Goal: Task Accomplishment & Management: Use online tool/utility

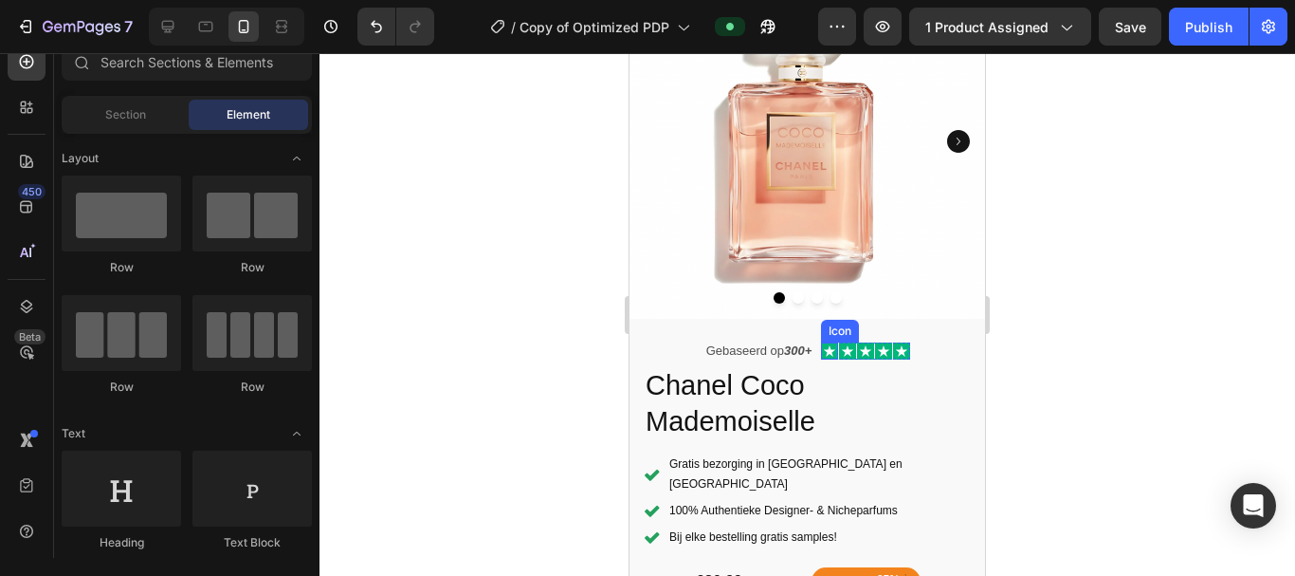
scroll to position [167, 0]
click at [812, 338] on div "Icon Icon Icon Icon Icon Icon List Gebaseerd op 300+ Text Block Row" at bounding box center [808, 351] width 207 height 26
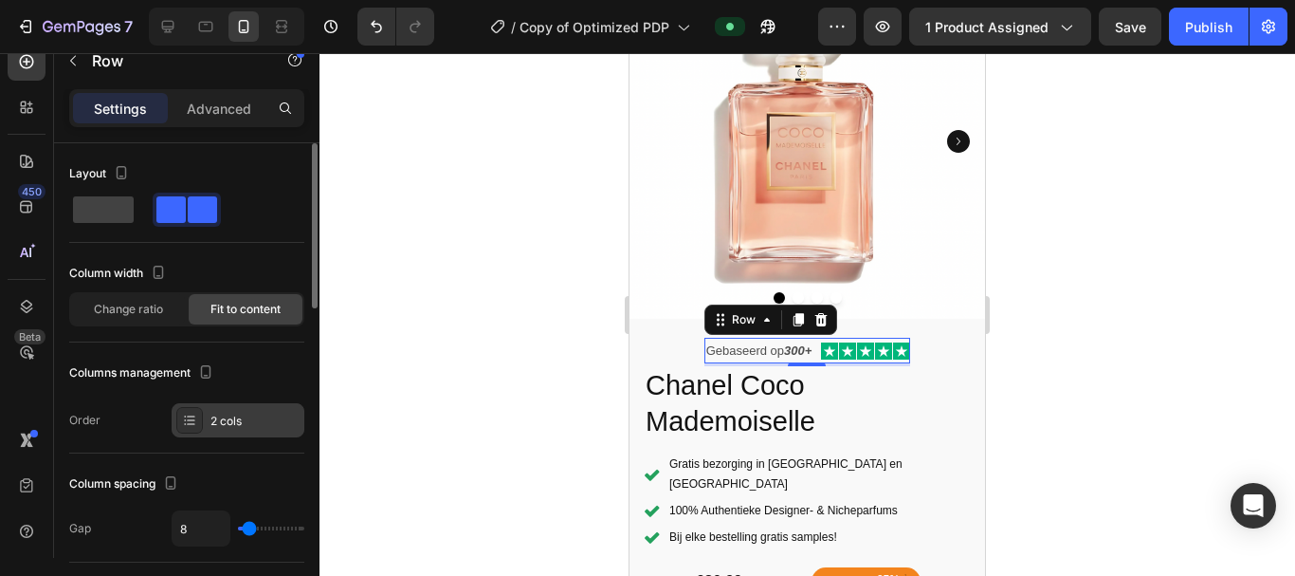
click at [199, 414] on div at bounding box center [189, 420] width 27 height 27
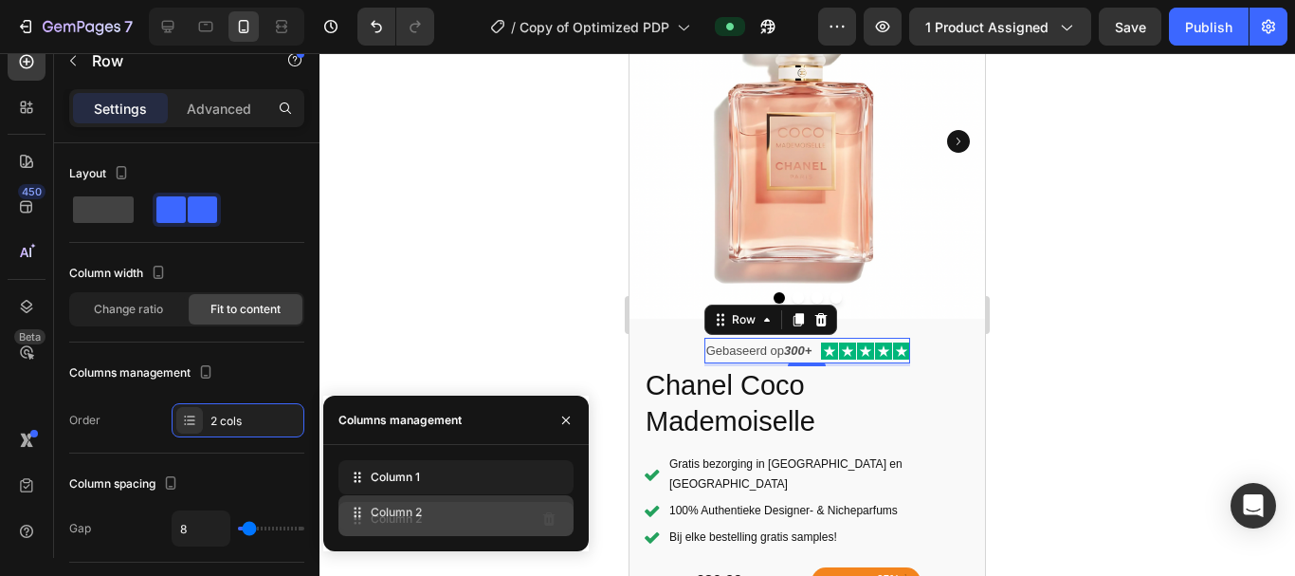
drag, startPoint x: 354, startPoint y: 485, endPoint x: 354, endPoint y: 522, distance: 36.0
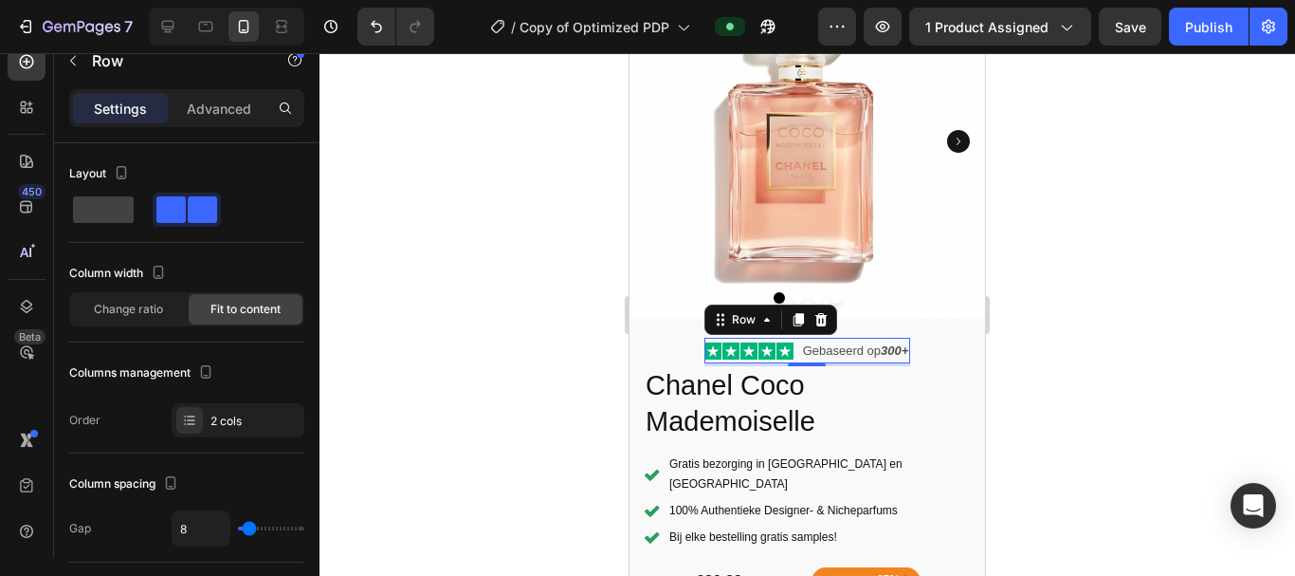
click at [787, 338] on div "Icon Icon Icon Icon Icon Icon List Gebaseerd op 300+ Text Block Row 3" at bounding box center [808, 351] width 207 height 26
click at [788, 338] on div "Icon Icon Icon Icon Icon Icon List Gebaseerd op 300+ Text Block Row 3" at bounding box center [808, 351] width 207 height 26
click at [803, 339] on p "Gebaseerd op 300+" at bounding box center [856, 350] width 106 height 22
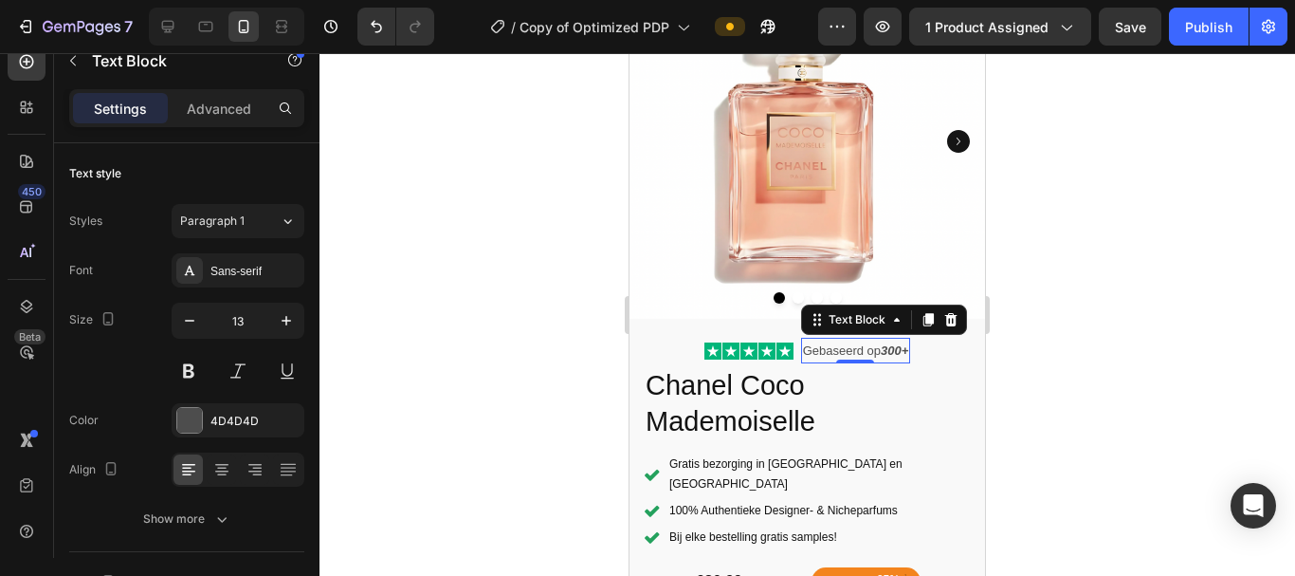
click at [811, 339] on p "Gebaseerd op 300+" at bounding box center [856, 350] width 106 height 22
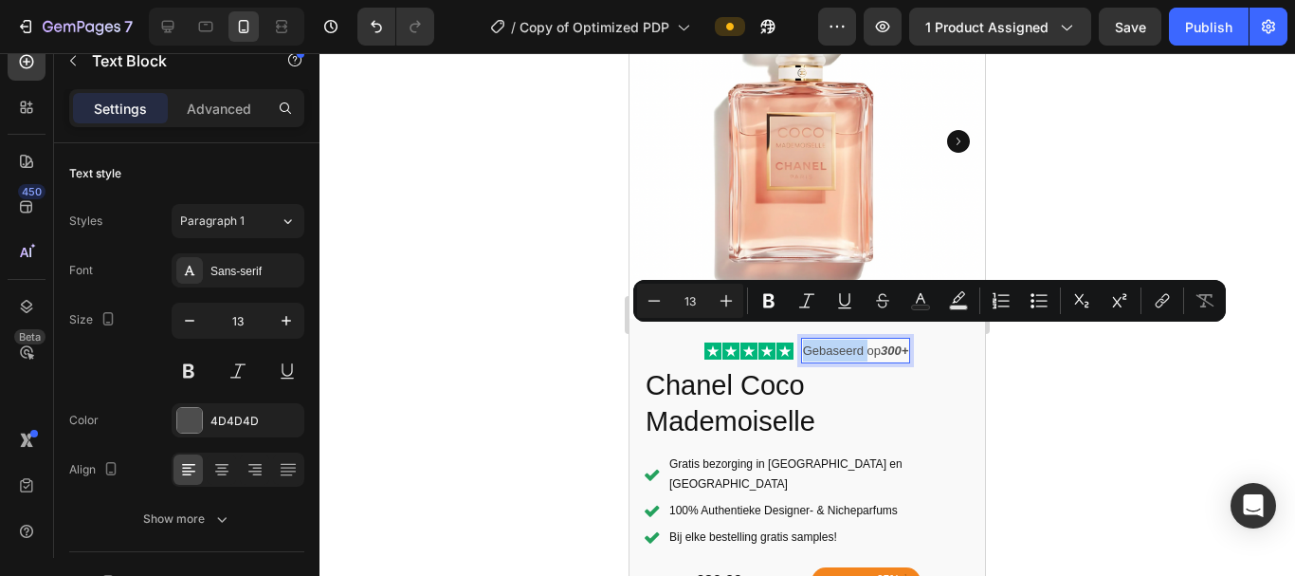
click at [803, 339] on p "Gebaseerd op 300+" at bounding box center [856, 350] width 106 height 22
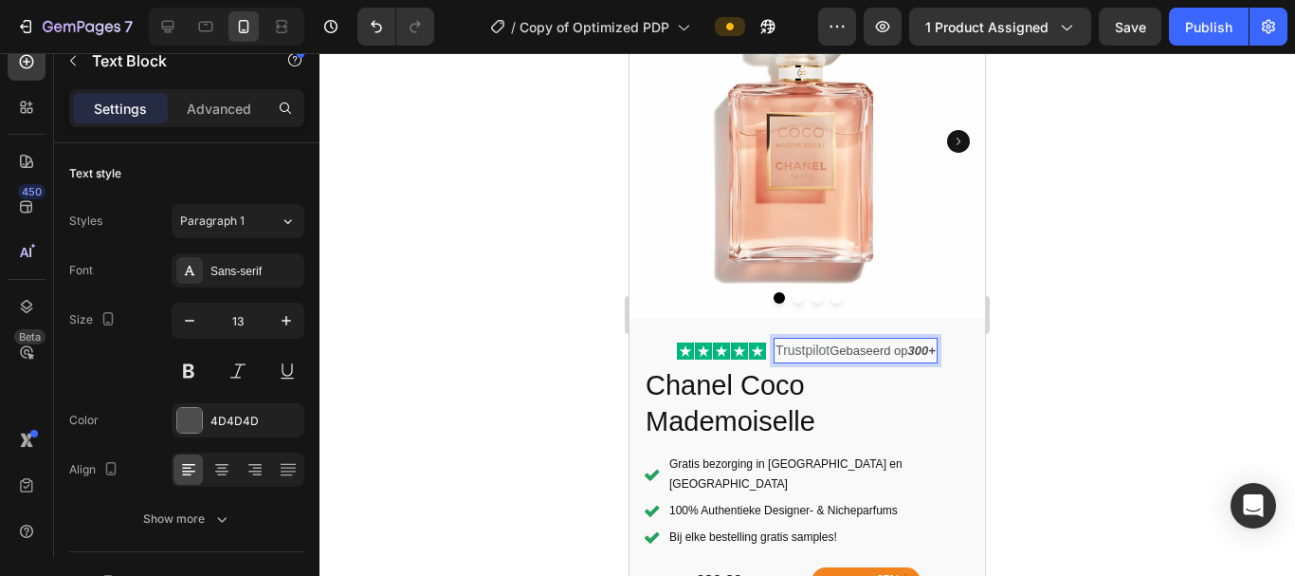
click at [794, 342] on span "Trustpilot" at bounding box center [803, 349] width 54 height 15
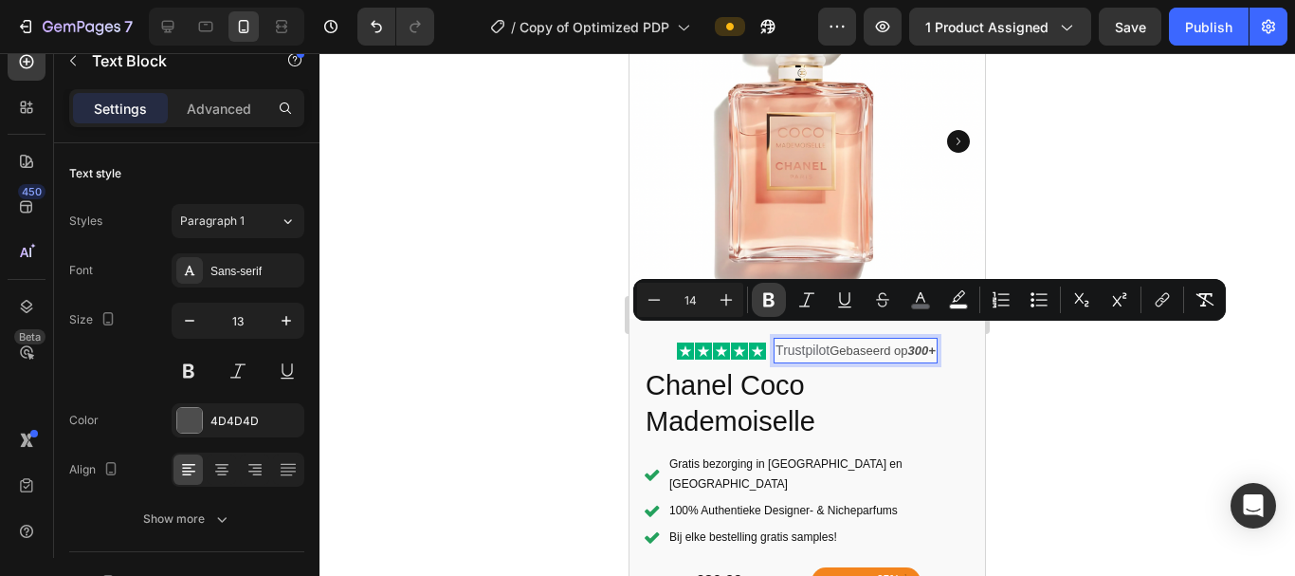
click at [765, 300] on icon "Editor contextual toolbar" at bounding box center [768, 300] width 11 height 14
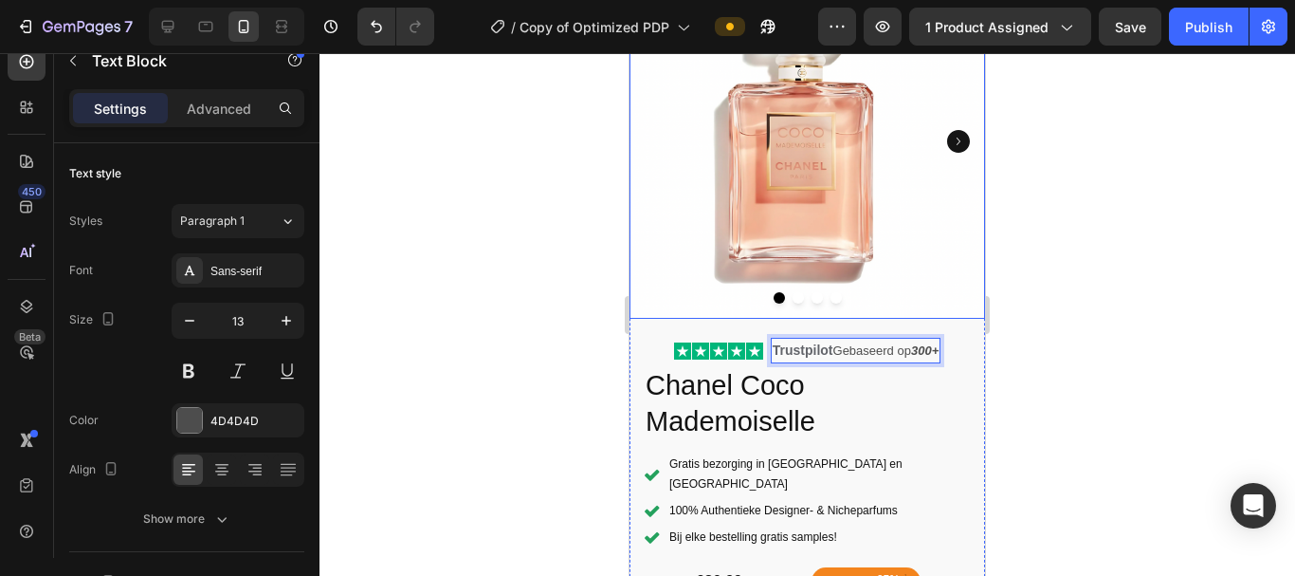
click at [734, 300] on img at bounding box center [808, 141] width 356 height 356
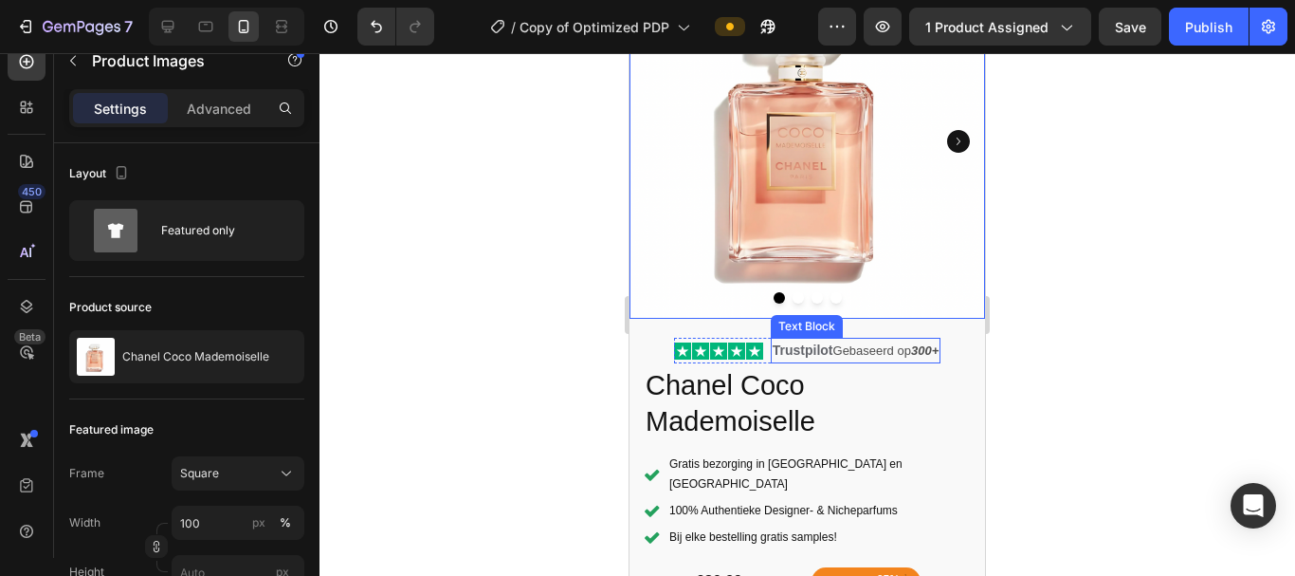
click at [774, 342] on strong "Trustpilot" at bounding box center [803, 349] width 61 height 15
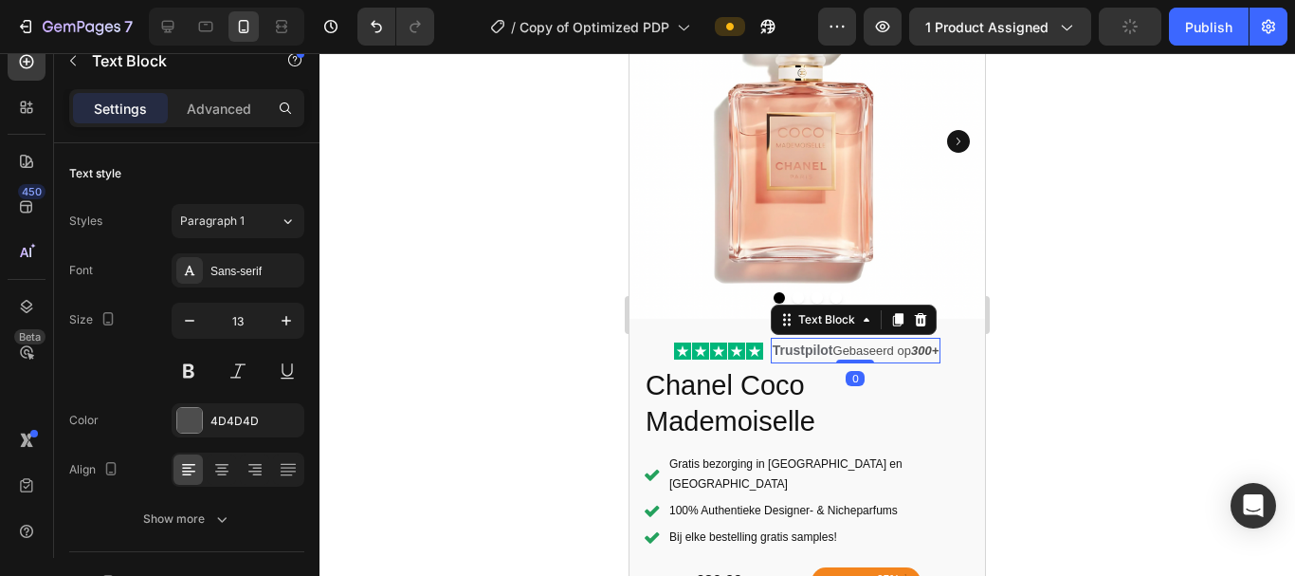
click at [774, 342] on strong "Trustpilot" at bounding box center [803, 349] width 61 height 15
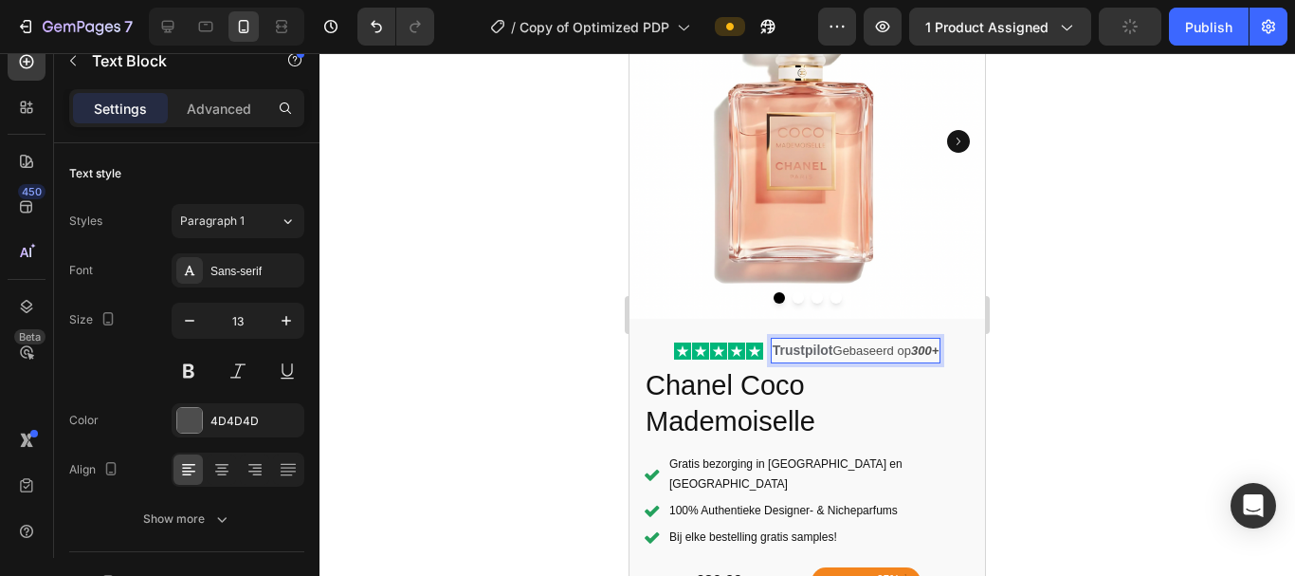
click at [774, 342] on strong "Trustpilot" at bounding box center [803, 349] width 61 height 15
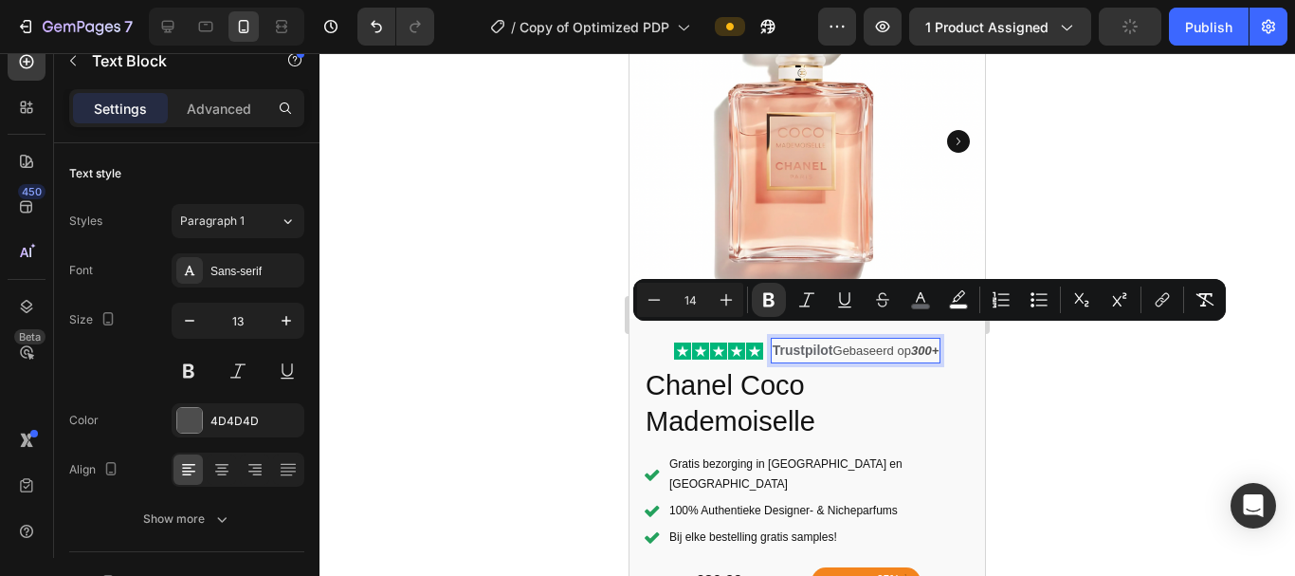
click at [774, 342] on strong "Trustpilot" at bounding box center [803, 349] width 61 height 15
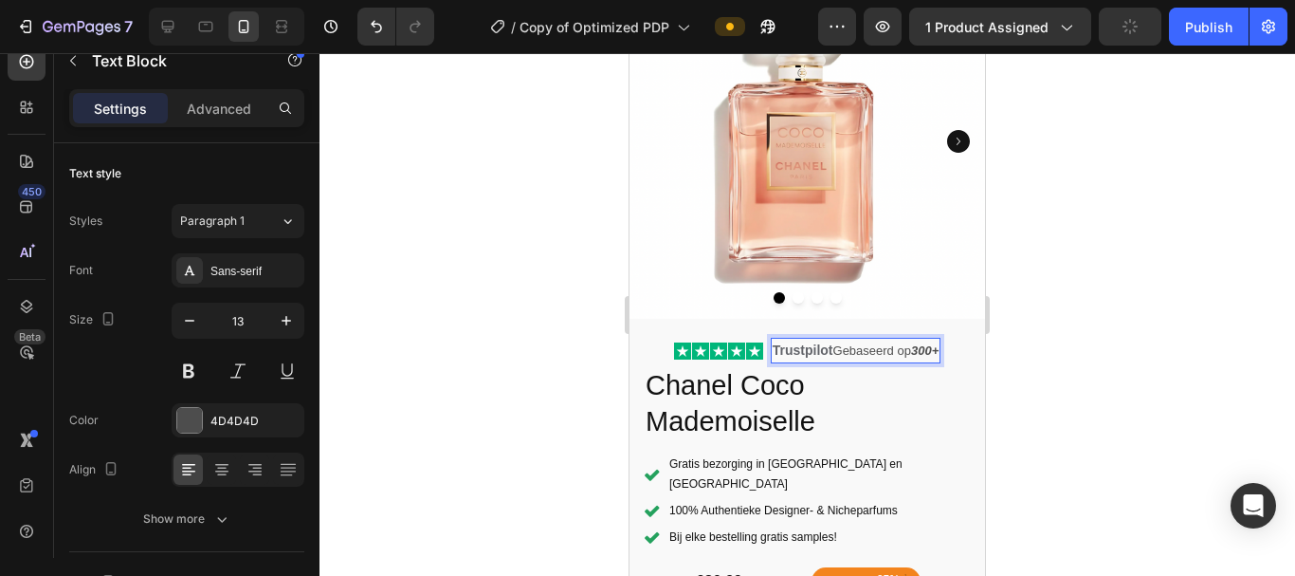
click at [774, 342] on strong "Trustpilot" at bounding box center [803, 349] width 61 height 15
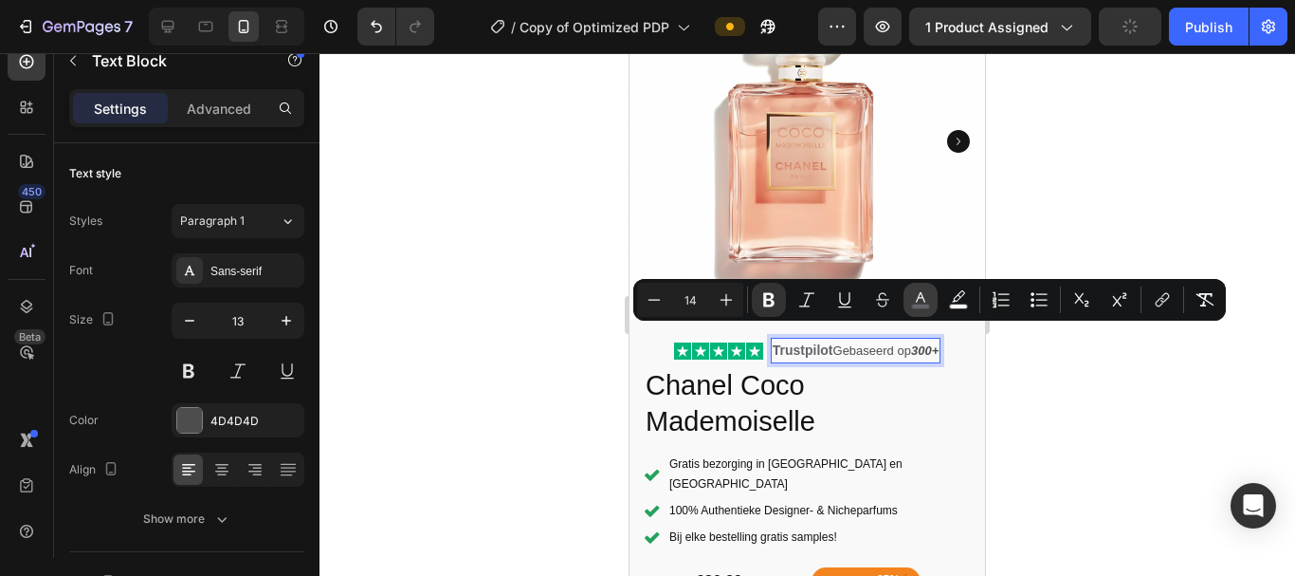
click at [915, 298] on icon "Editor contextual toolbar" at bounding box center [920, 299] width 19 height 19
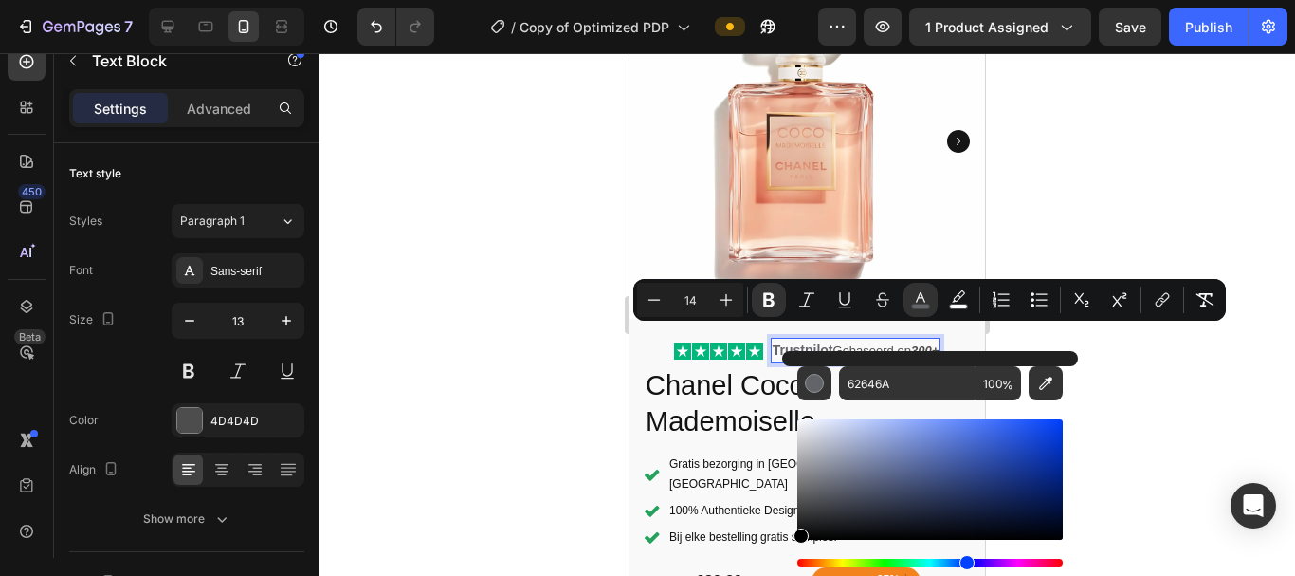
drag, startPoint x: 819, startPoint y: 491, endPoint x: 788, endPoint y: 539, distance: 56.8
click at [788, 539] on div "62646A 100 %" at bounding box center [930, 472] width 296 height 242
type input "000000"
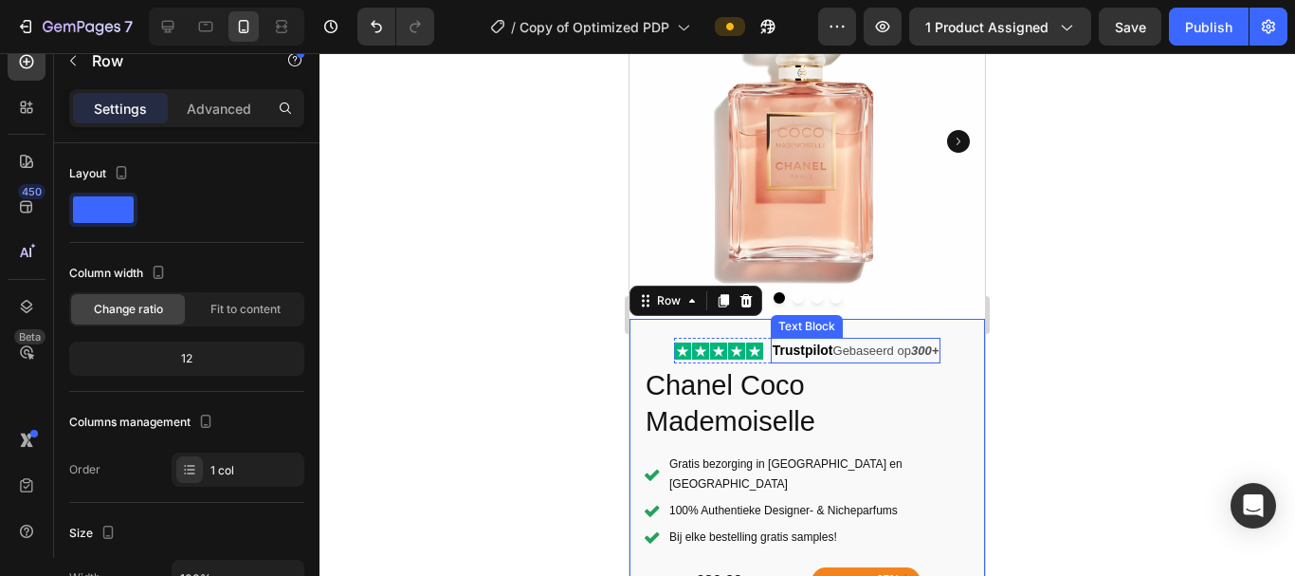
click at [851, 339] on p "Trustpilot Gebaseerd op 300+" at bounding box center [856, 350] width 166 height 22
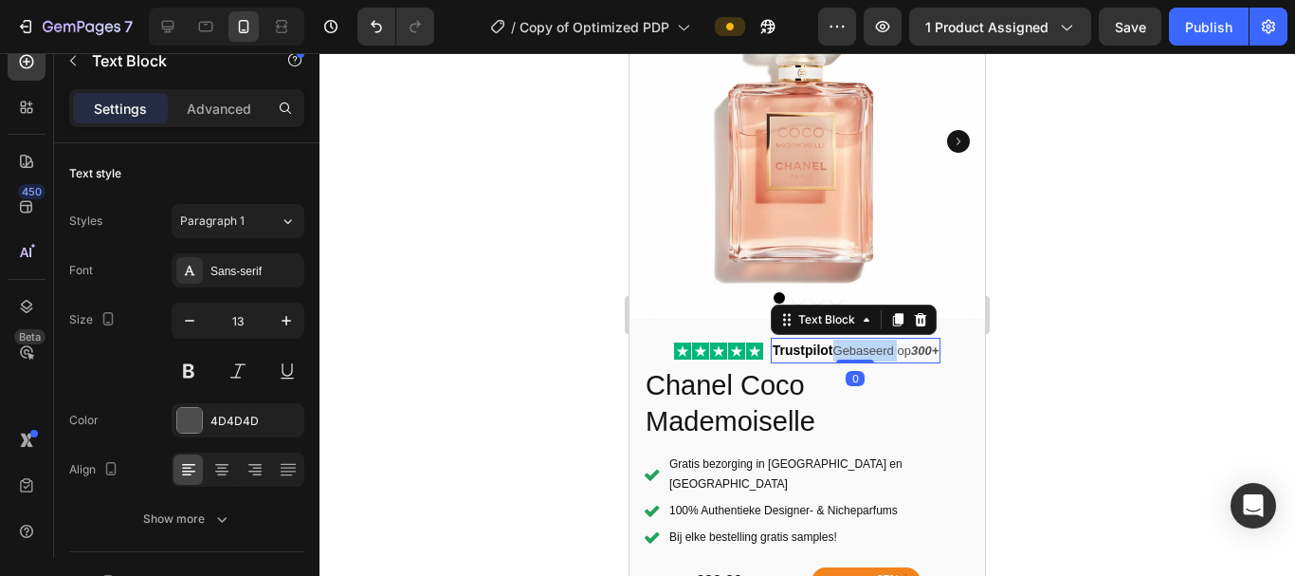
click at [851, 339] on p "Trustpilot Gebaseerd op 300+" at bounding box center [856, 350] width 166 height 22
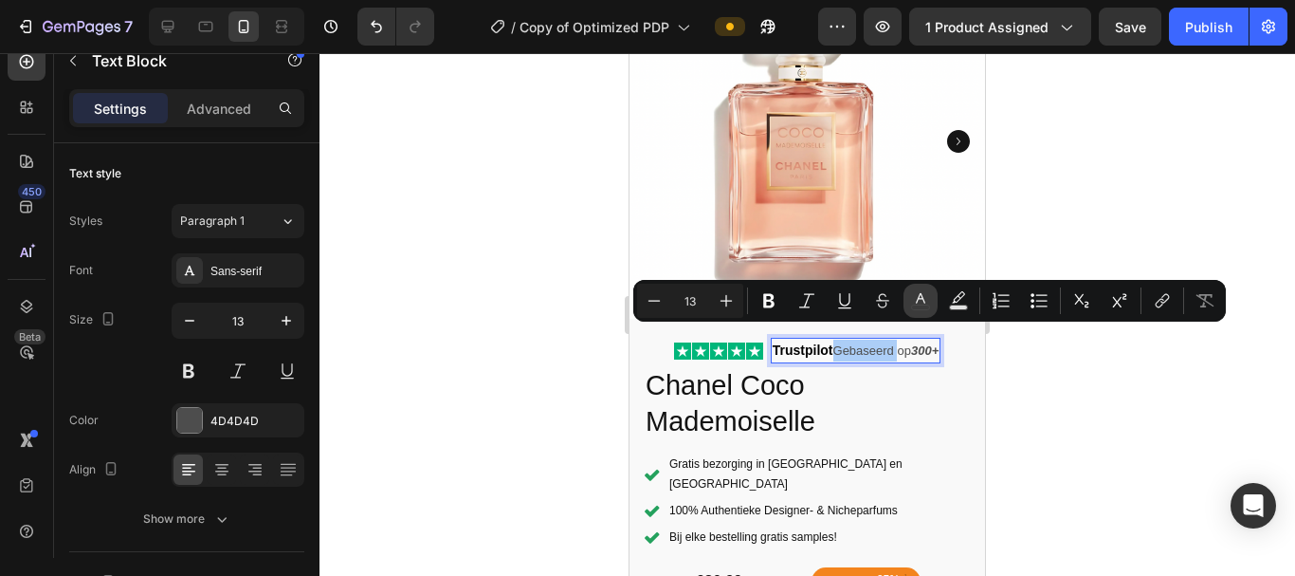
click at [927, 302] on icon "Editor contextual toolbar" at bounding box center [920, 300] width 19 height 19
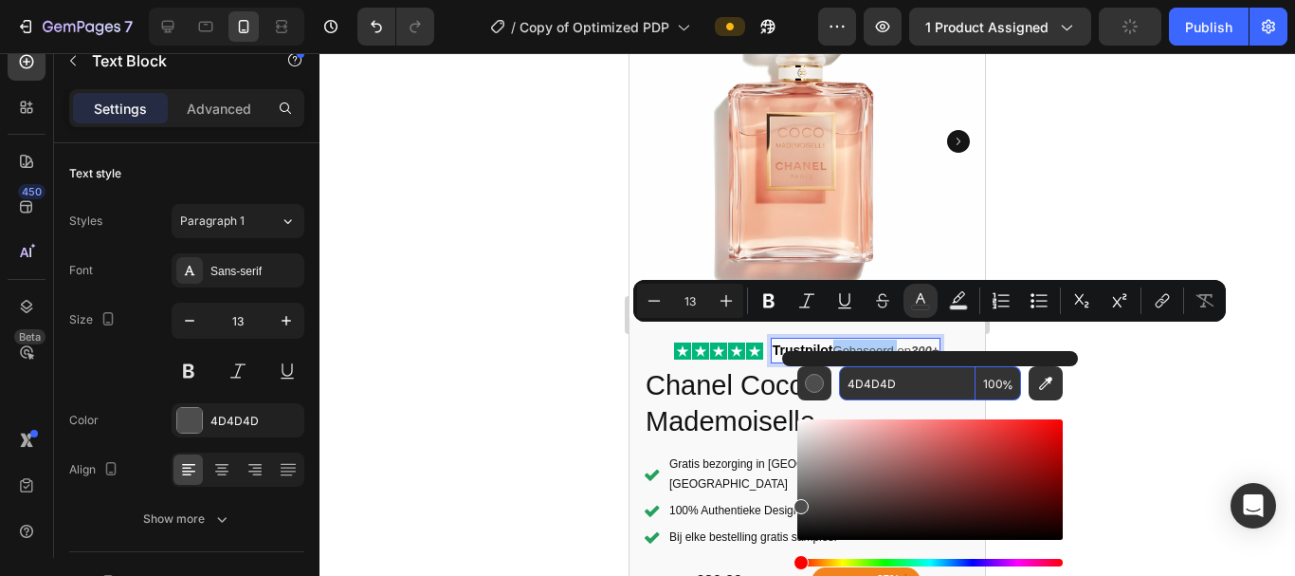
click at [877, 389] on input "4D4D4D" at bounding box center [907, 383] width 137 height 34
copy p "Gebaseerd"
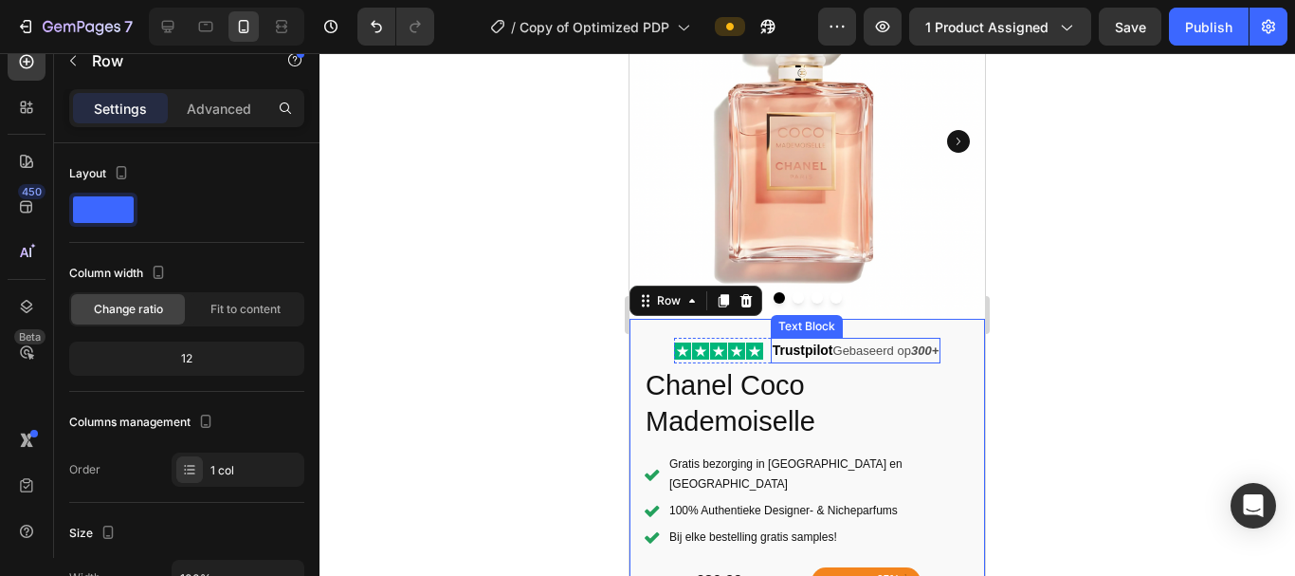
click at [786, 342] on strong "Trustpilot" at bounding box center [803, 349] width 61 height 15
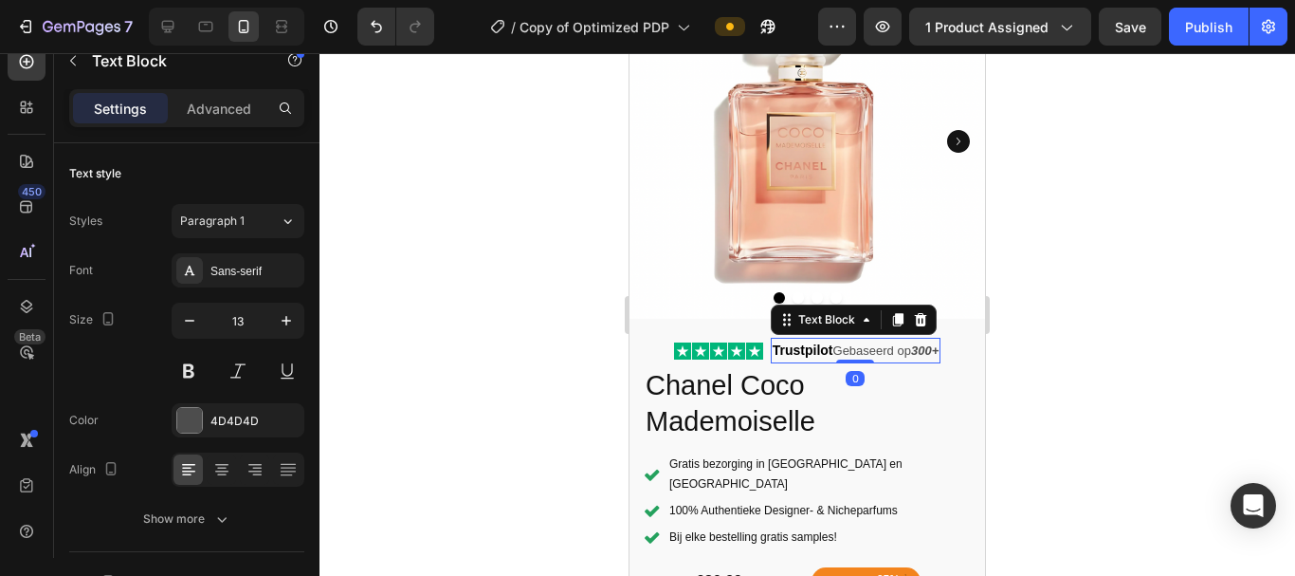
click at [786, 342] on strong "Trustpilot" at bounding box center [803, 349] width 61 height 15
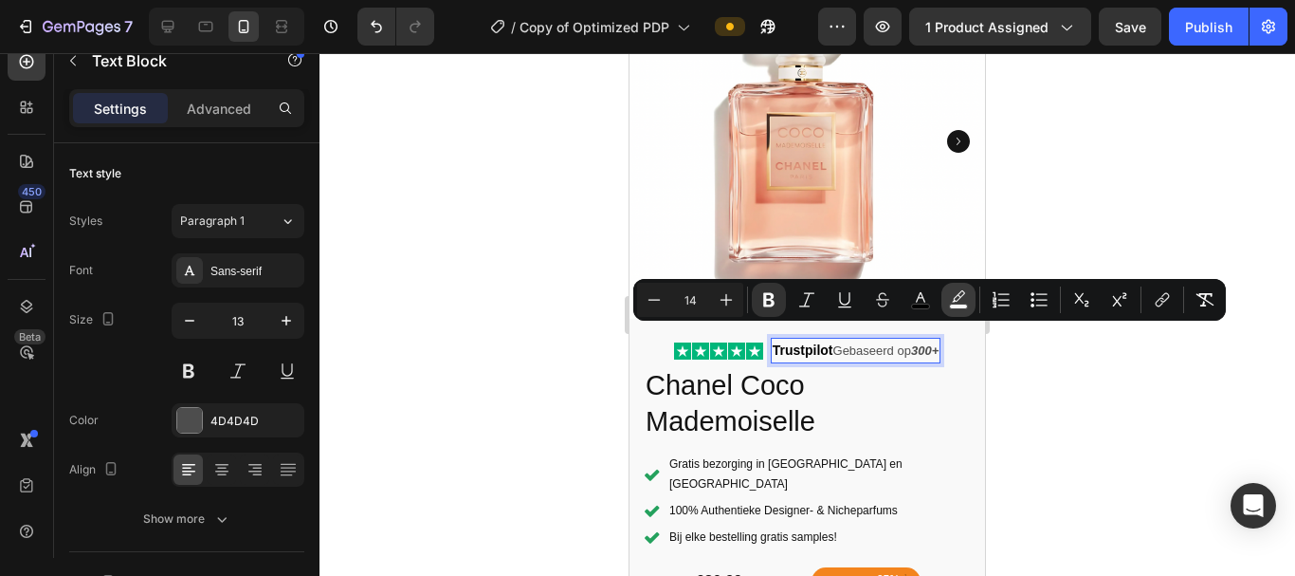
click at [954, 290] on icon "Editor contextual toolbar" at bounding box center [958, 299] width 19 height 19
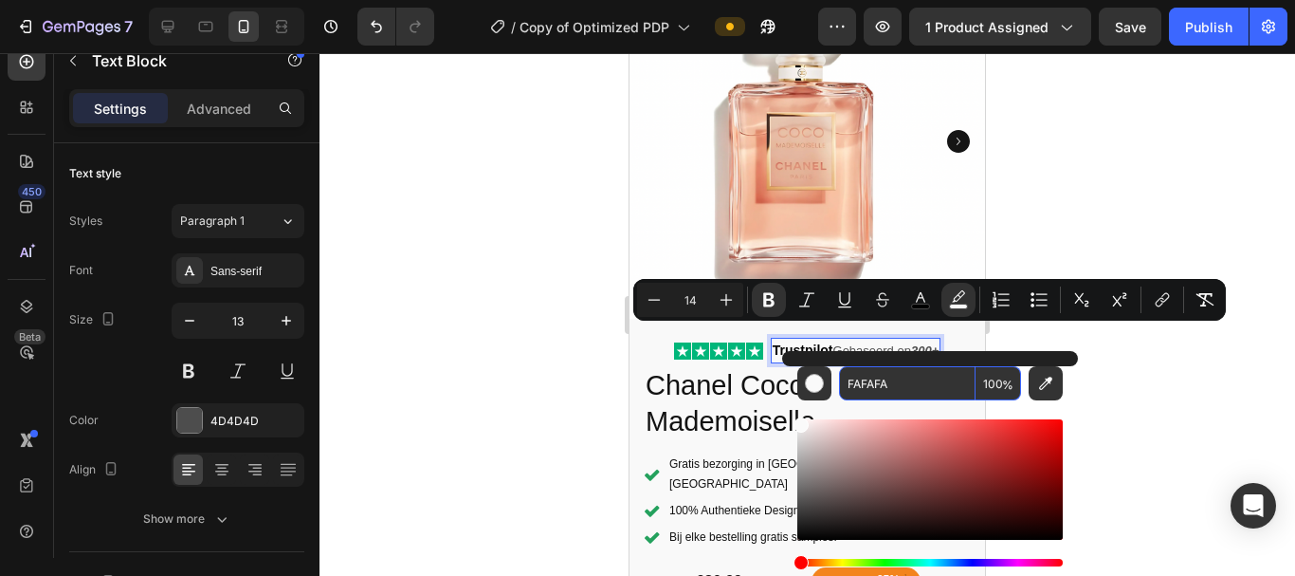
click at [880, 384] on input "FAFAFA" at bounding box center [907, 383] width 137 height 34
paste input "4D4D4D"
type input "4D4D4D"
click at [917, 296] on icon "Editor contextual toolbar" at bounding box center [920, 299] width 19 height 19
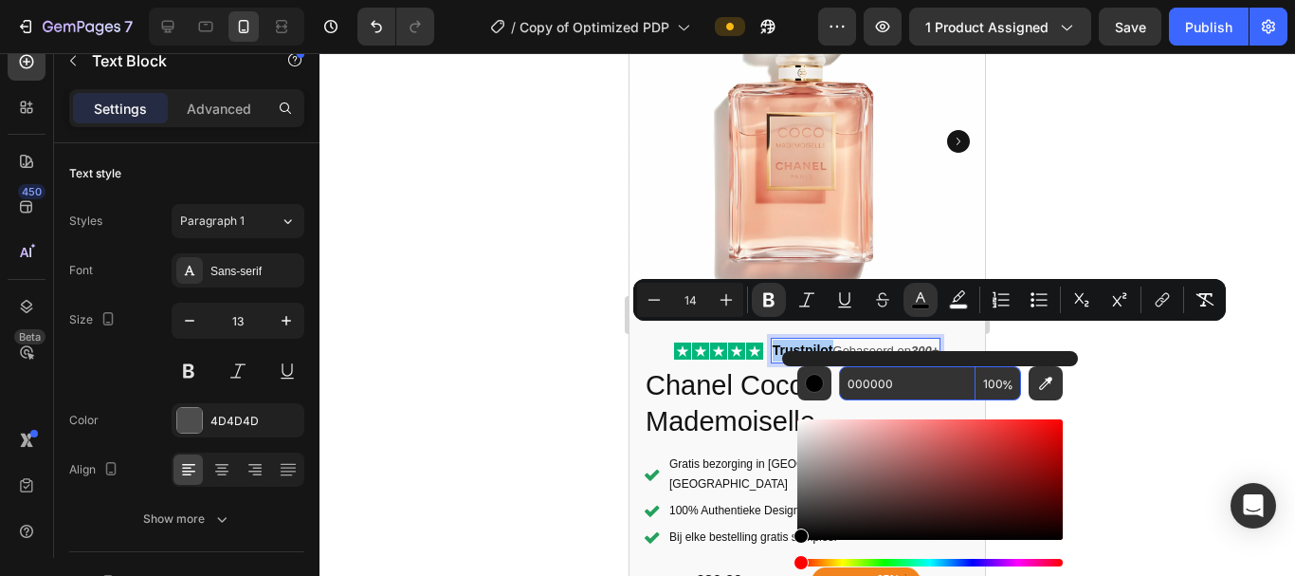
click at [867, 394] on input "000000" at bounding box center [907, 383] width 137 height 34
paste input "4D4D4D"
type input "4D4D4D"
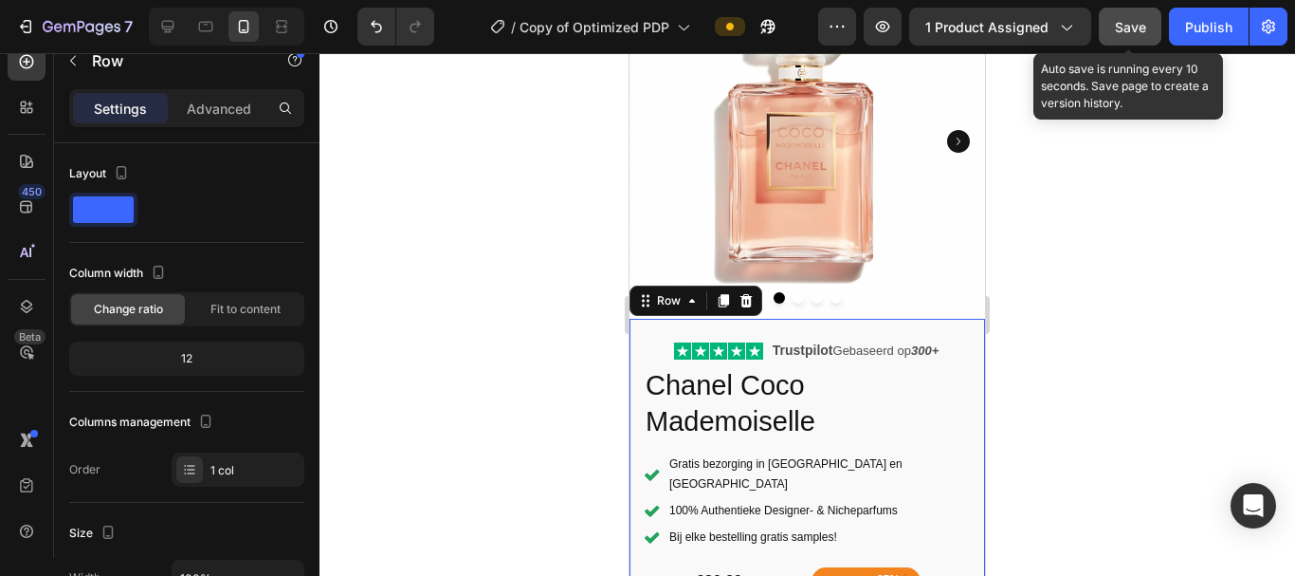
click at [1137, 29] on span "Save" at bounding box center [1130, 27] width 31 height 16
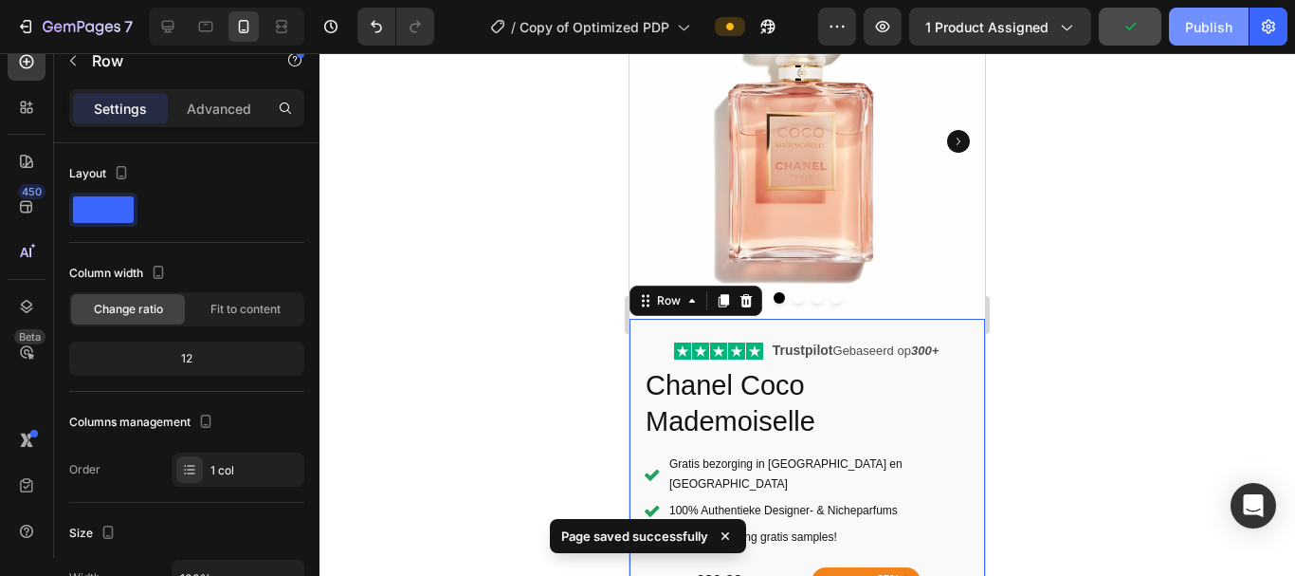
click at [1194, 17] on div "Publish" at bounding box center [1208, 27] width 47 height 20
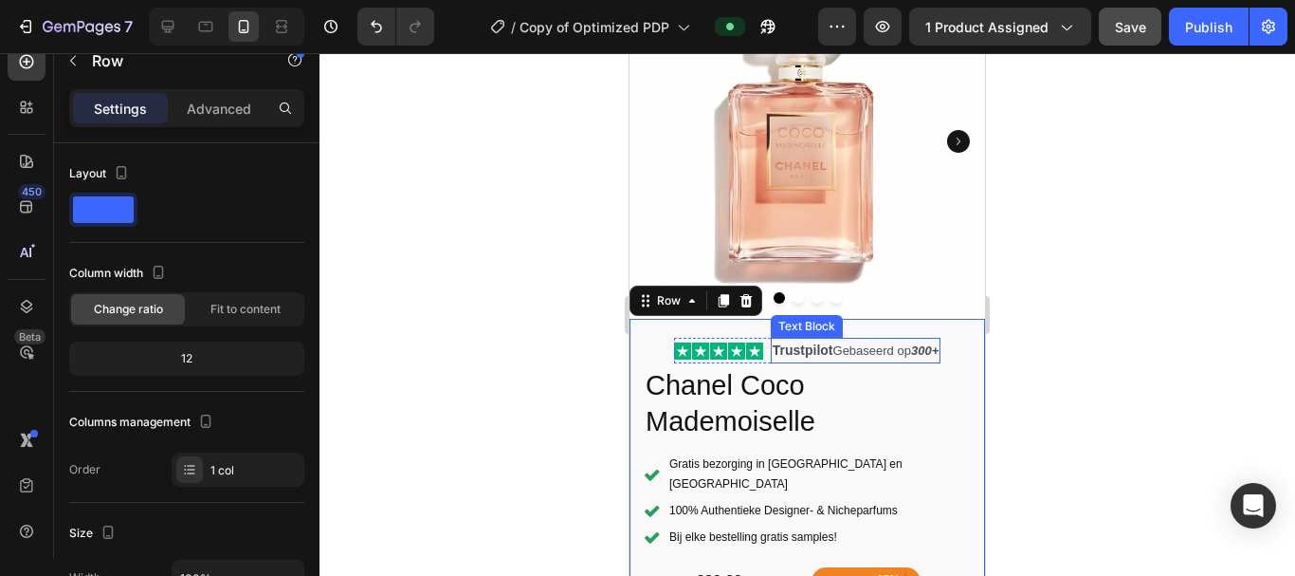
click at [854, 339] on p "Trustpilot Gebaseerd op 300+" at bounding box center [856, 350] width 166 height 22
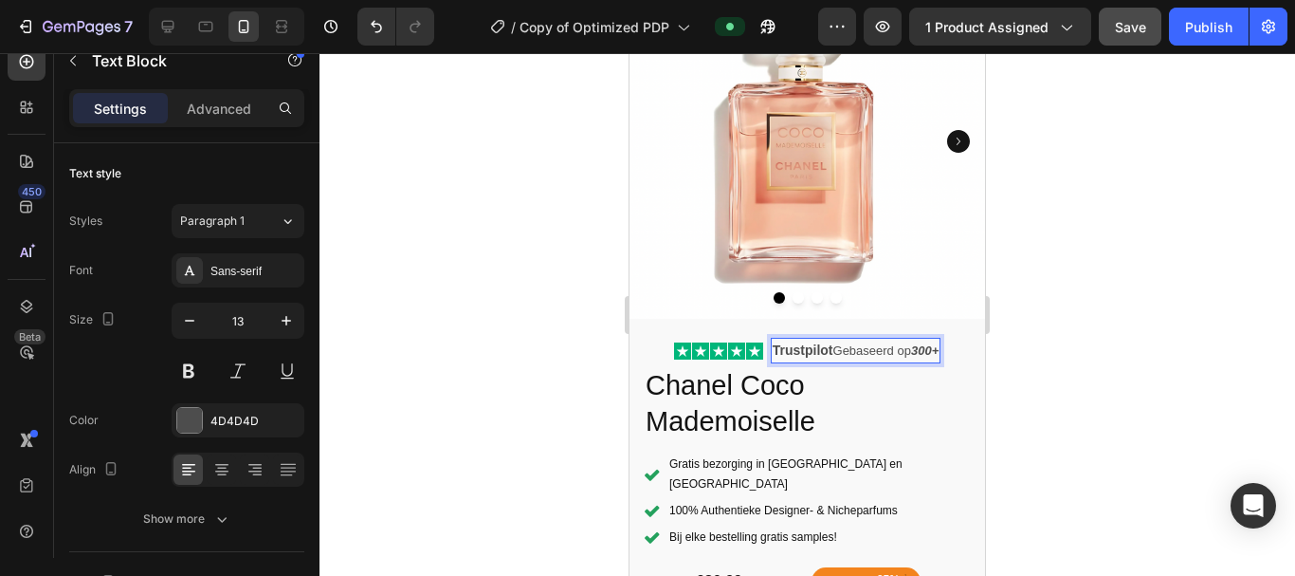
click at [854, 339] on p "Trustpilot Gebaseerd op 300+" at bounding box center [856, 350] width 166 height 22
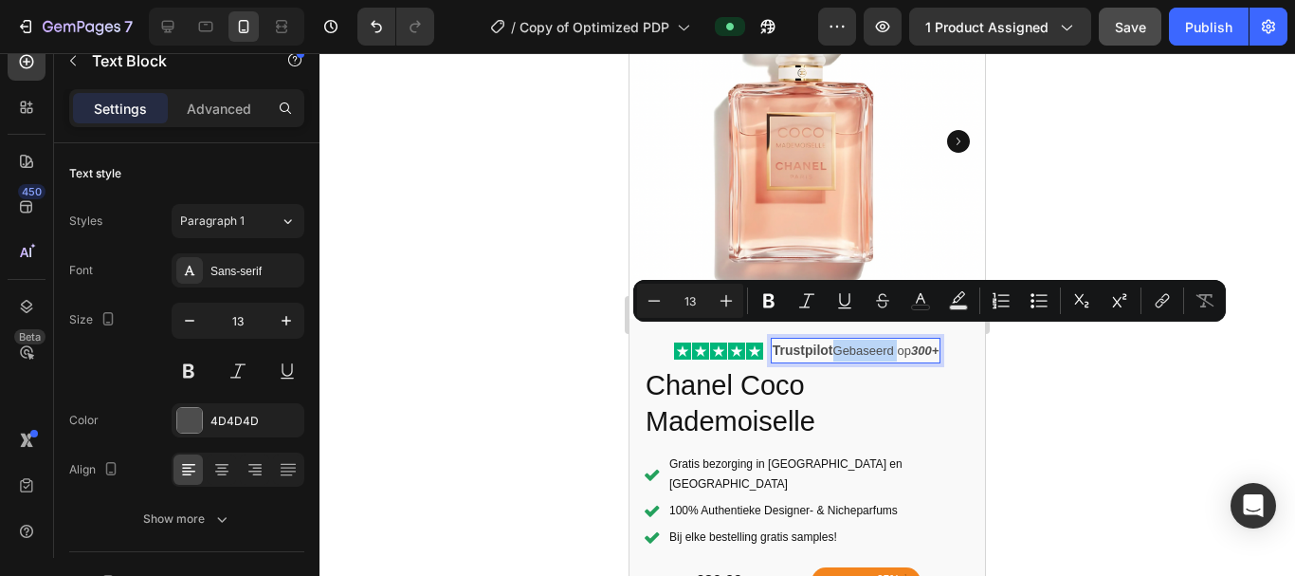
click at [854, 339] on p "Trustpilot Gebaseerd op 300+" at bounding box center [856, 350] width 166 height 22
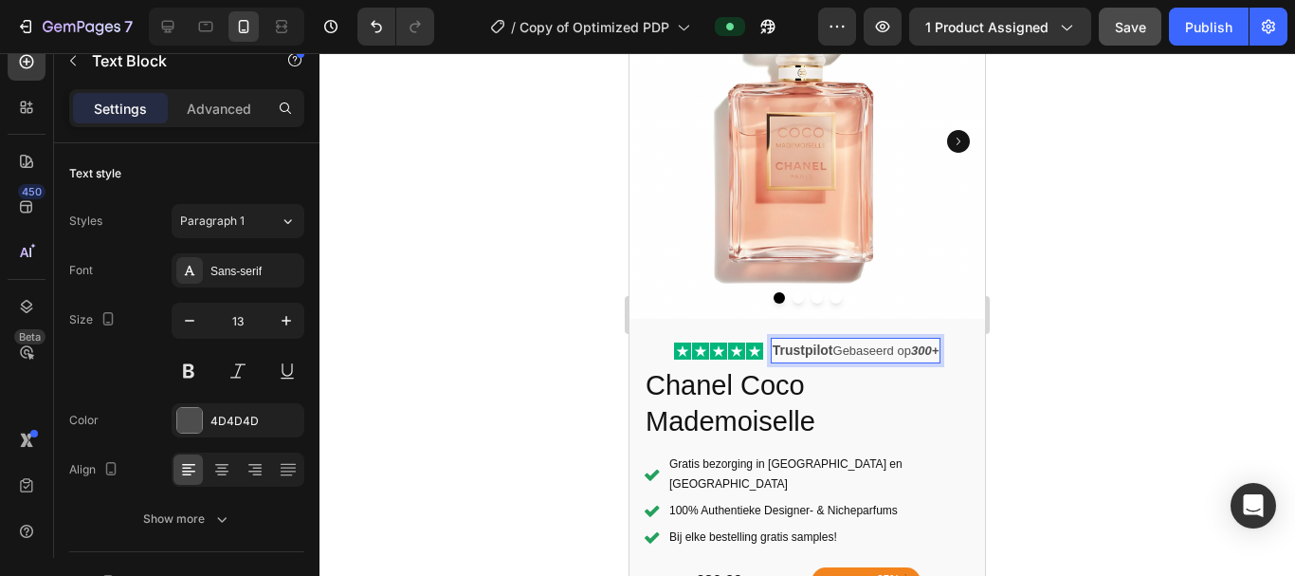
drag, startPoint x: 827, startPoint y: 335, endPoint x: 936, endPoint y: 337, distance: 109.1
click at [936, 339] on p "Trustpilot Gebaseerd op 300+" at bounding box center [856, 350] width 166 height 22
click at [754, 348] on div "Icon Icon Icon Icon Icon Icon List Gebaseerd op 300+ Trustpilot Text Block 0 Row" at bounding box center [807, 351] width 266 height 26
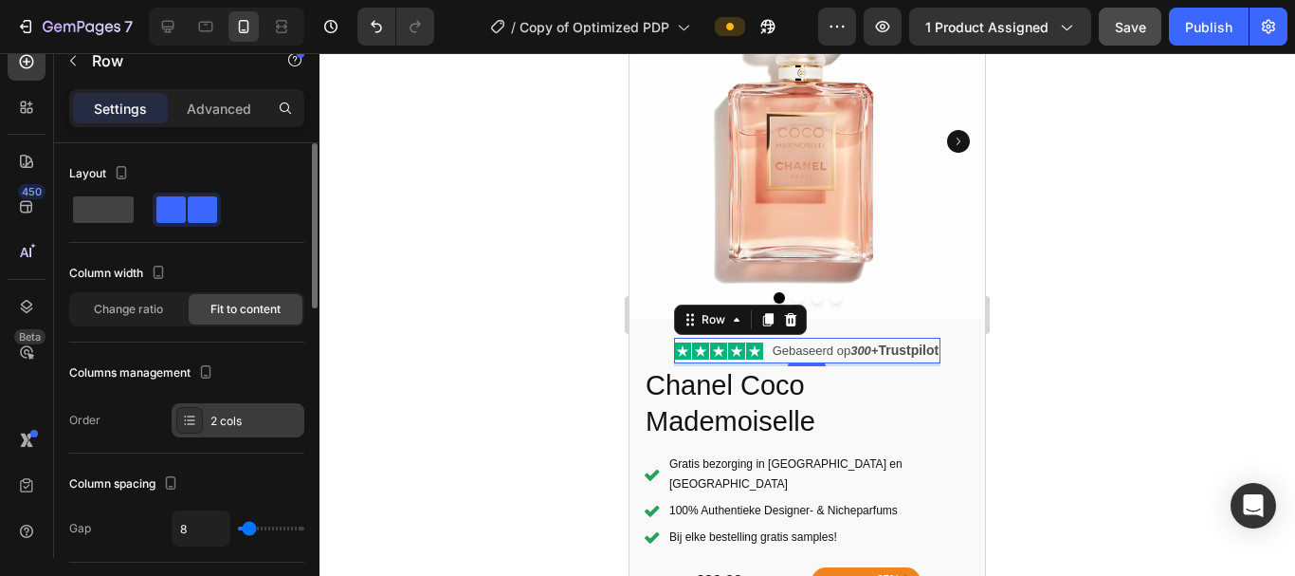
click at [244, 422] on div "2 cols" at bounding box center [255, 420] width 89 height 17
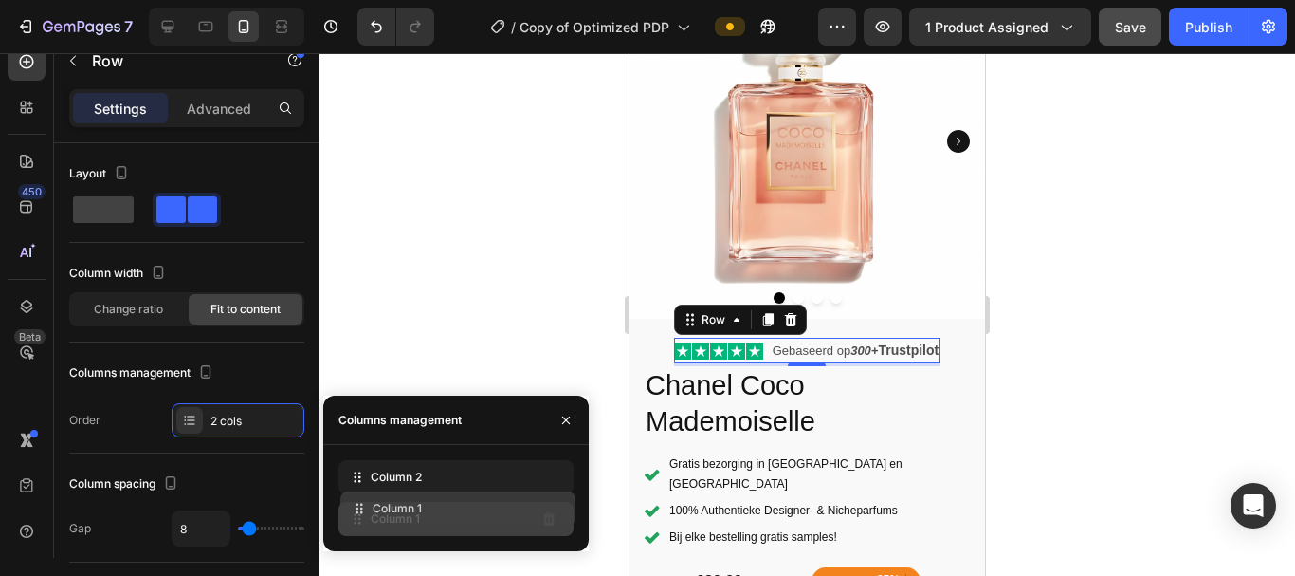
drag, startPoint x: 370, startPoint y: 482, endPoint x: 372, endPoint y: 513, distance: 31.3
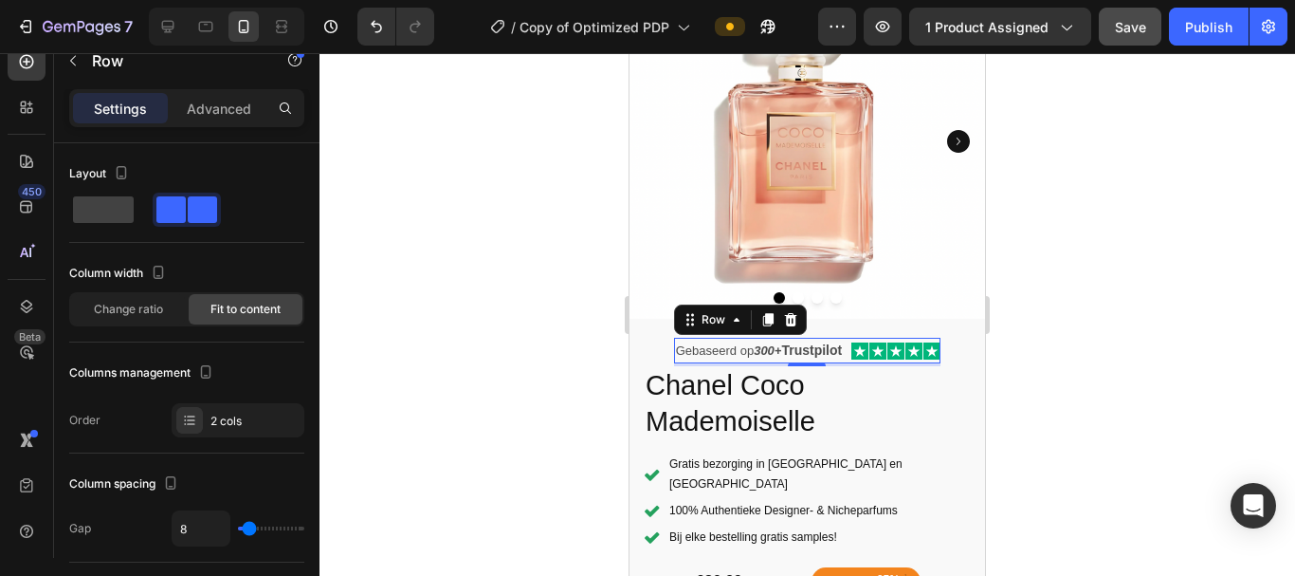
click at [566, 298] on div at bounding box center [808, 314] width 976 height 522
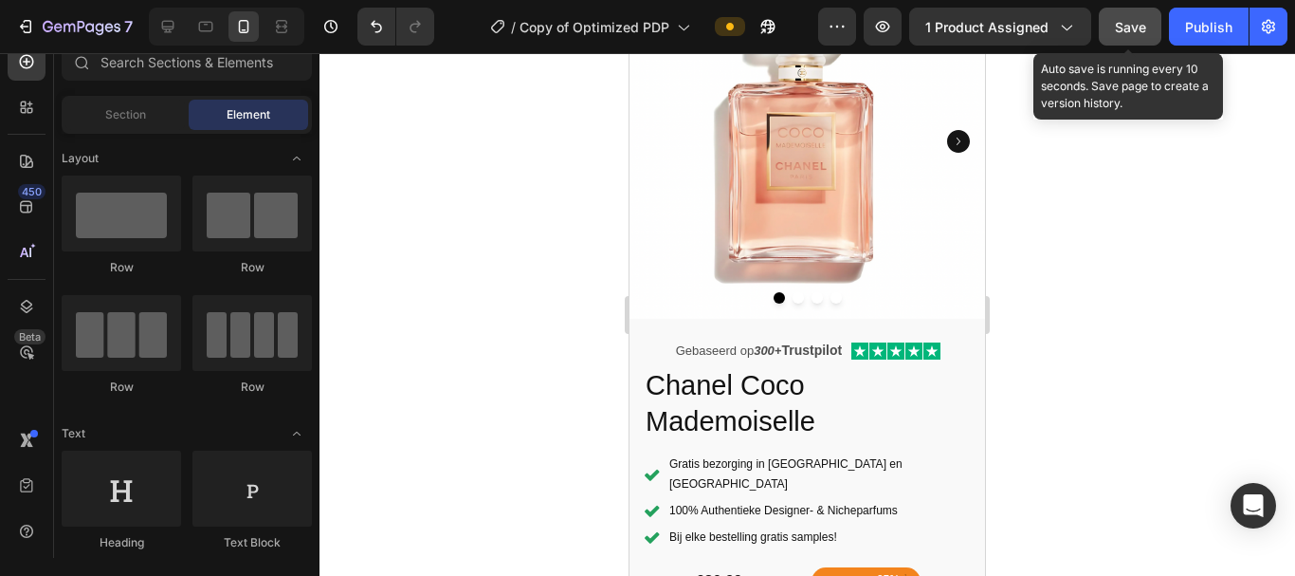
click at [1126, 22] on span "Save" at bounding box center [1130, 27] width 31 height 16
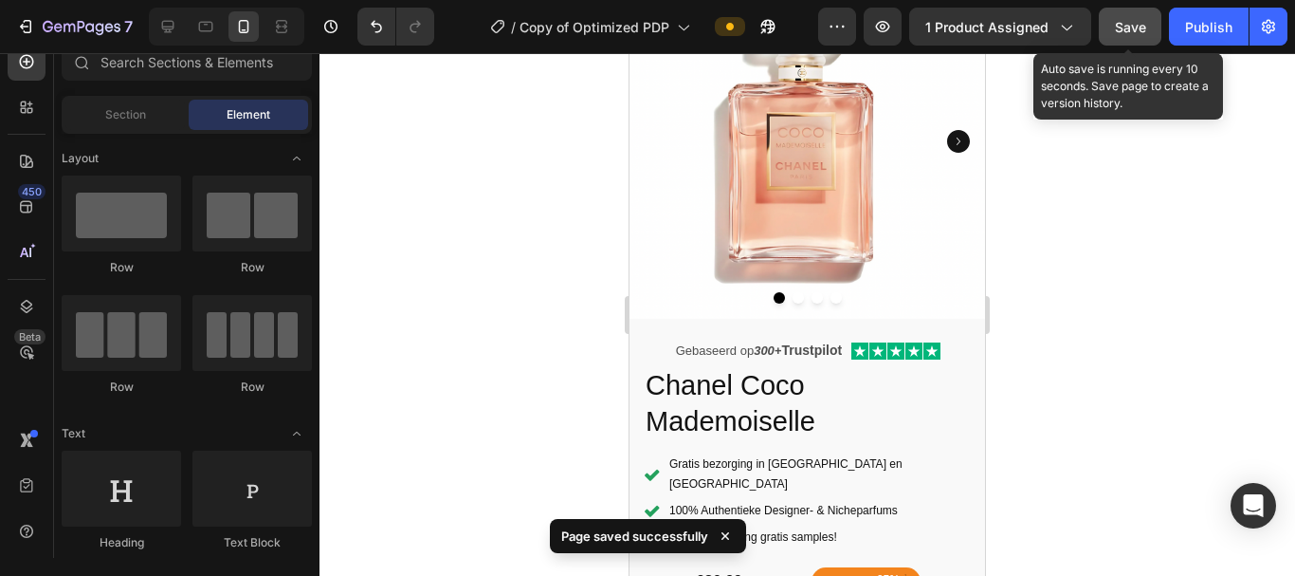
click at [1139, 35] on div "Save" at bounding box center [1130, 27] width 31 height 20
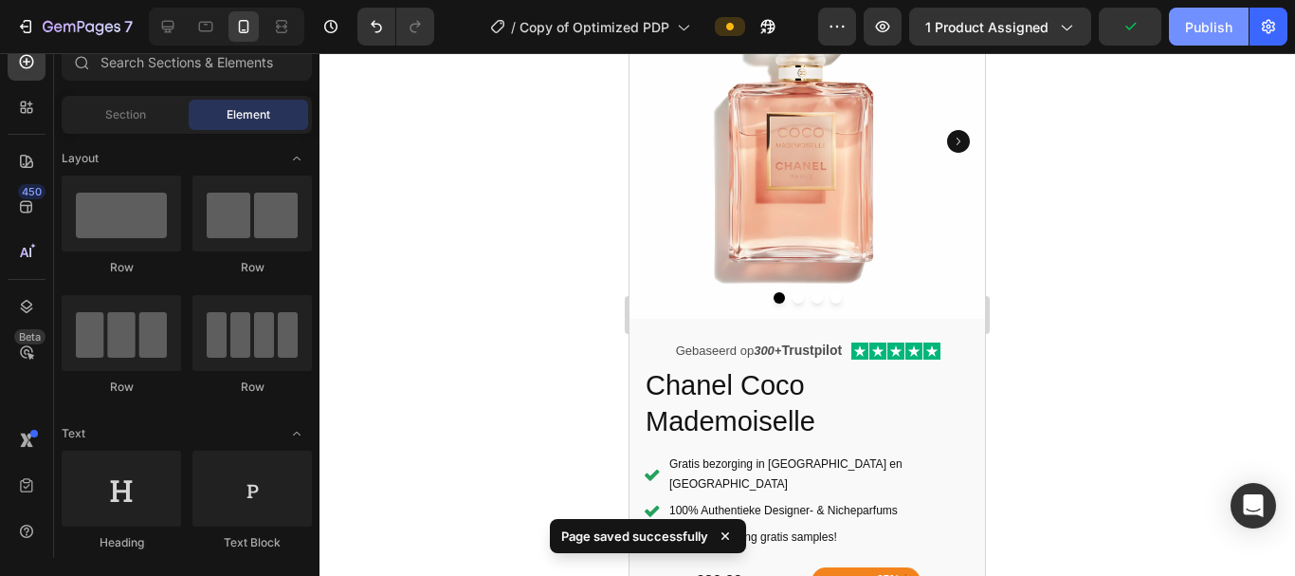
click at [1191, 19] on div "Publish" at bounding box center [1208, 27] width 47 height 20
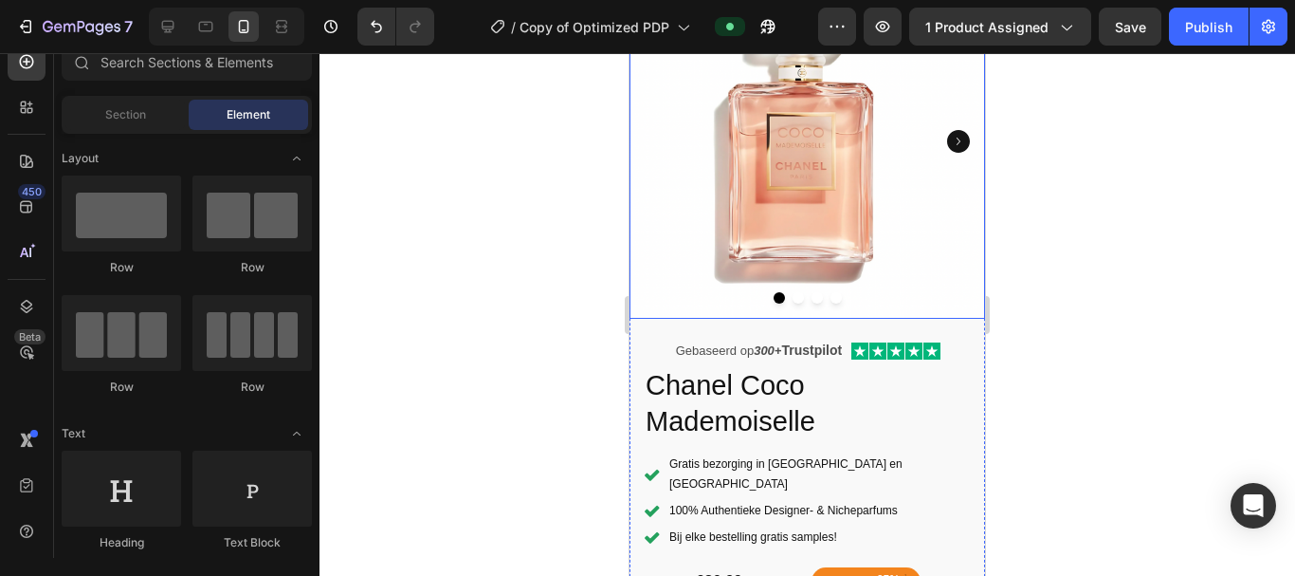
click at [952, 137] on icon "Carousel Next Arrow" at bounding box center [958, 141] width 23 height 23
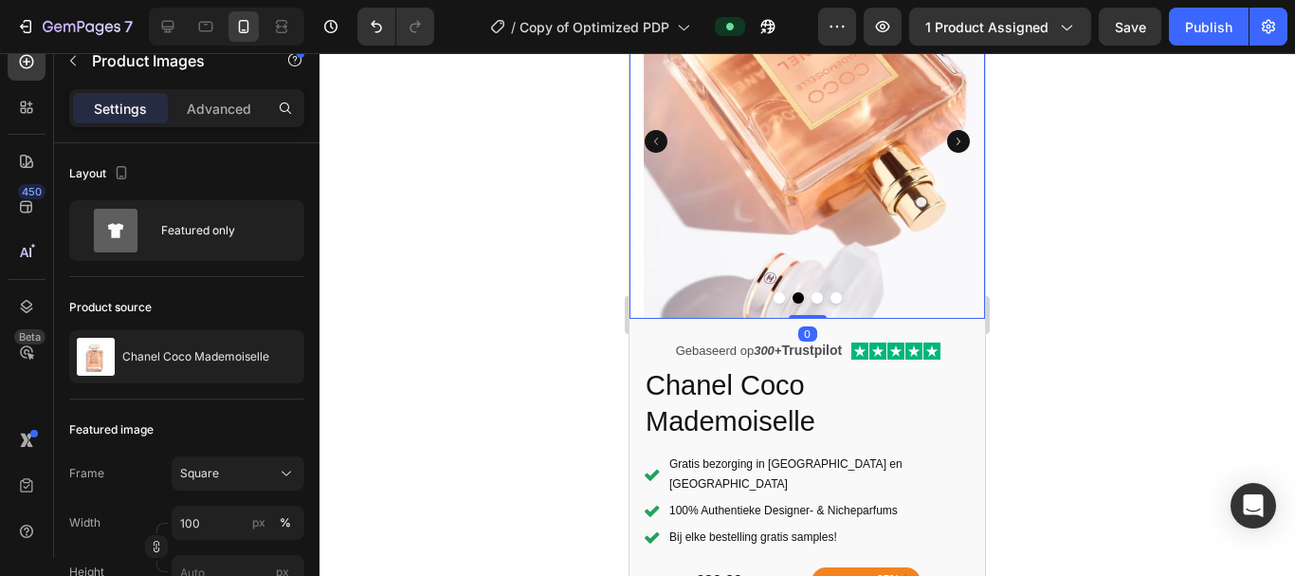
click at [950, 132] on icon "Carousel Next Arrow" at bounding box center [958, 141] width 23 height 23
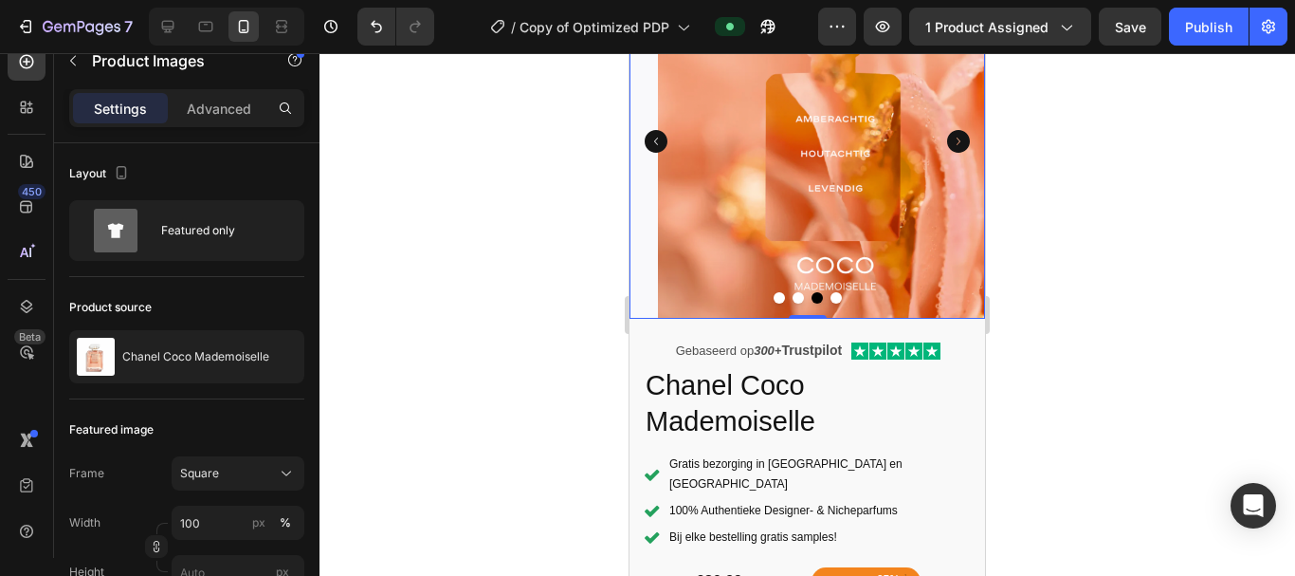
click at [949, 132] on icon "Carousel Next Arrow" at bounding box center [958, 141] width 23 height 23
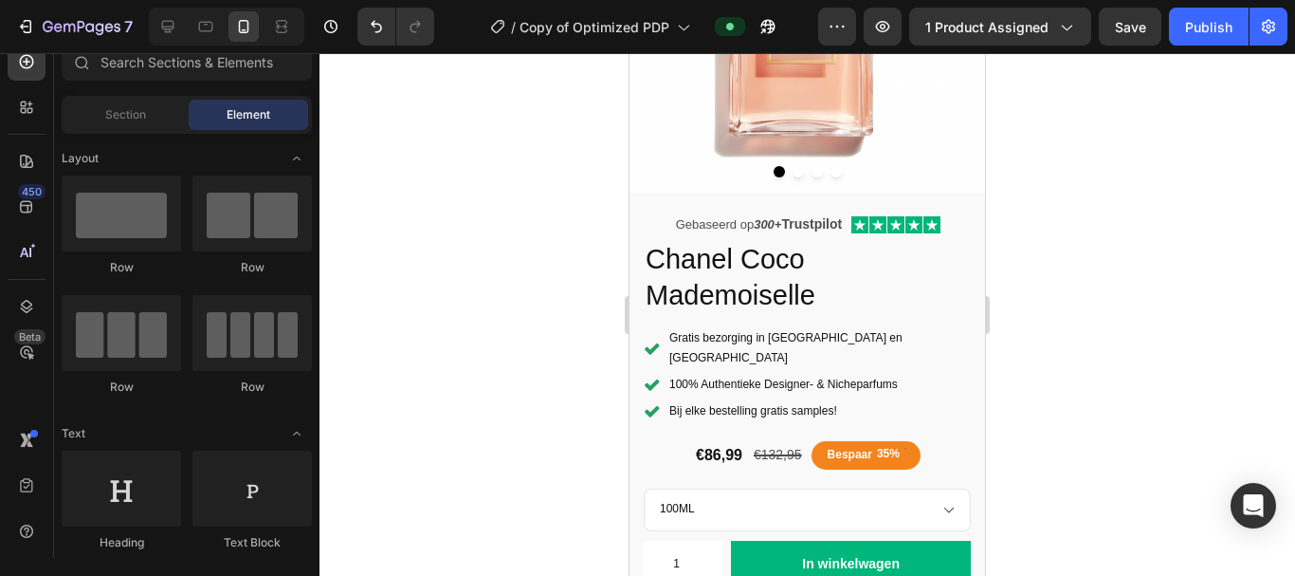
scroll to position [284, 0]
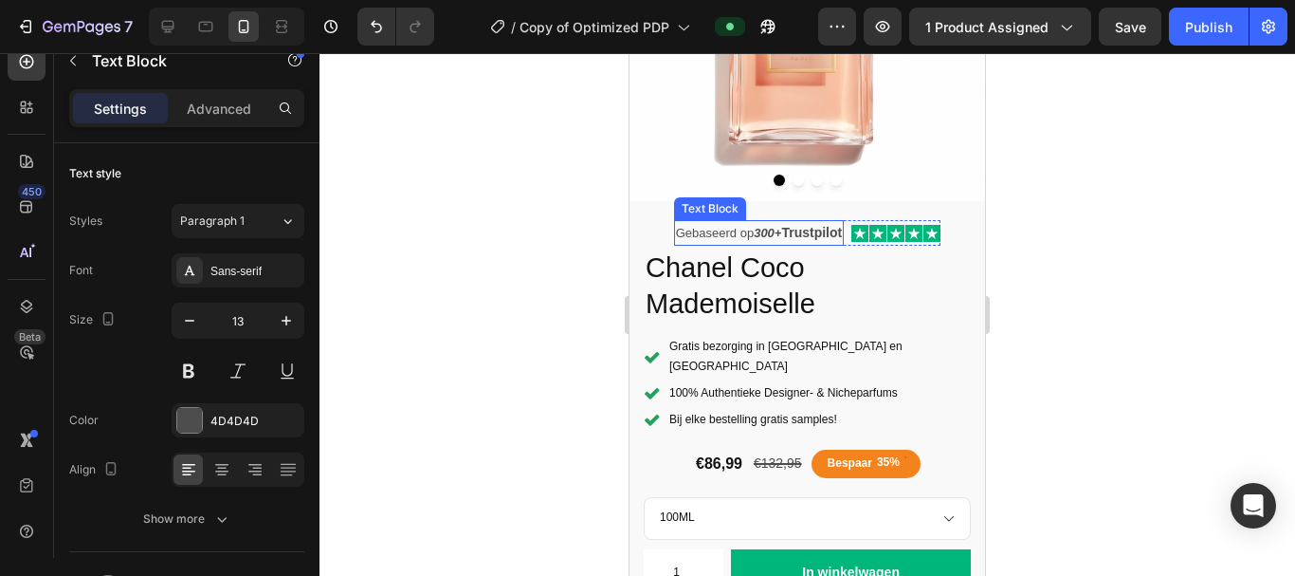
click at [842, 227] on div "Gebaseerd op 300+ Trustpilot" at bounding box center [759, 233] width 170 height 26
click at [845, 222] on div "Icon Icon Icon Icon Icon Icon List Gebaseerd op 300+ Trustpilot Text Block 0 Row" at bounding box center [807, 233] width 266 height 26
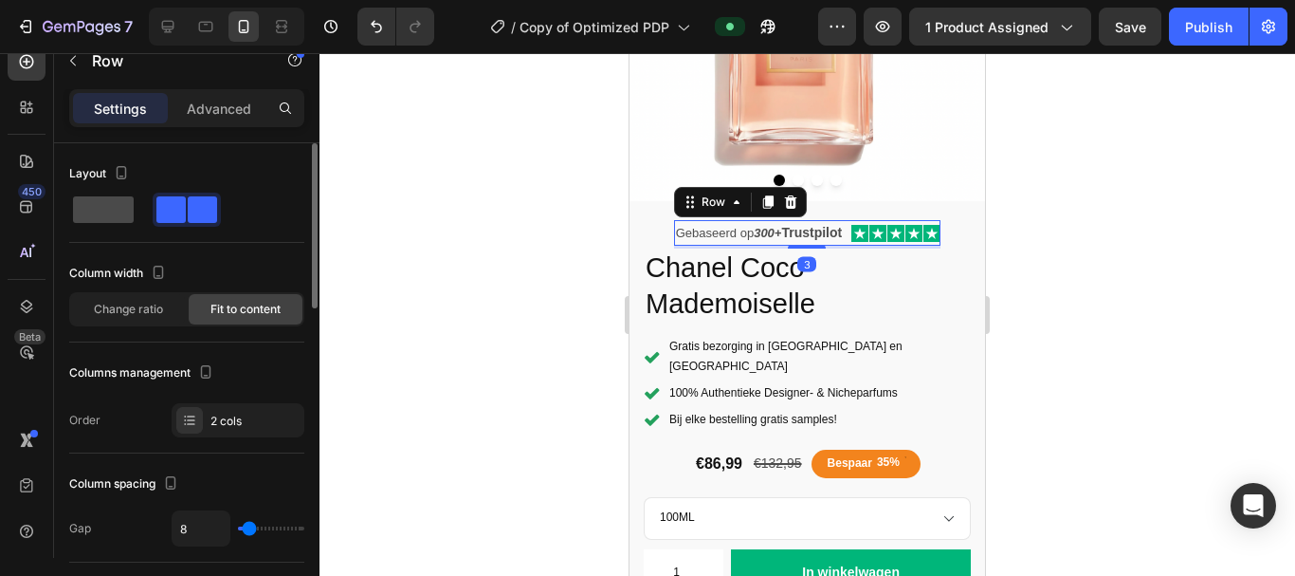
click at [106, 200] on span at bounding box center [103, 209] width 61 height 27
type input "0"
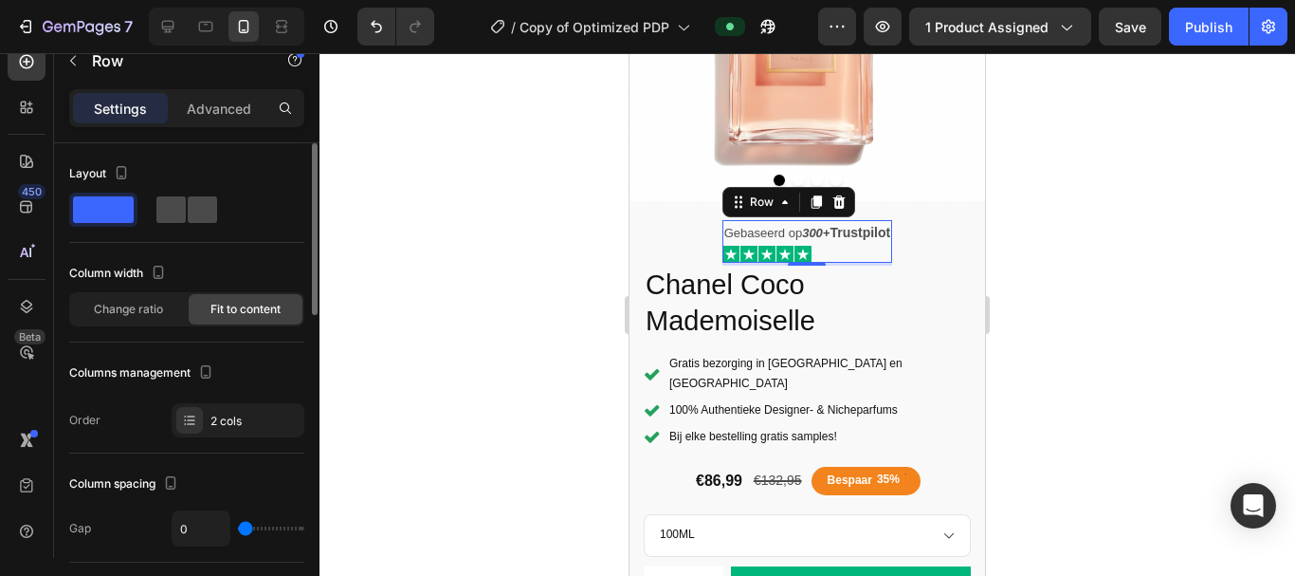
click at [188, 207] on span at bounding box center [202, 209] width 29 height 27
type input "8"
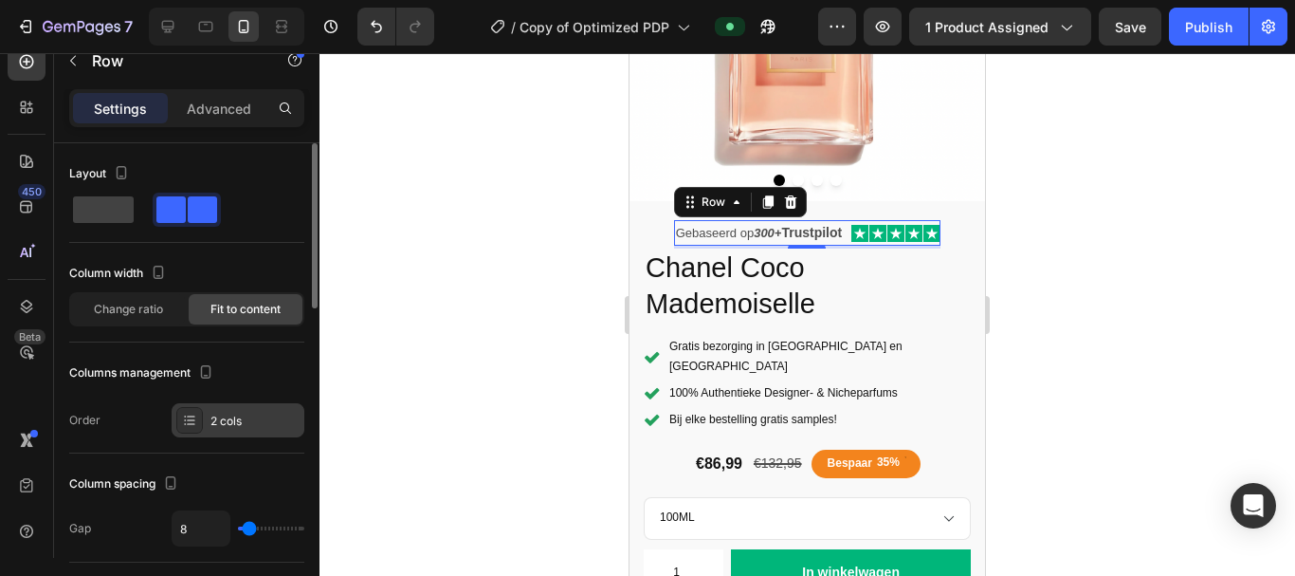
click at [204, 430] on div "2 cols" at bounding box center [238, 420] width 133 height 34
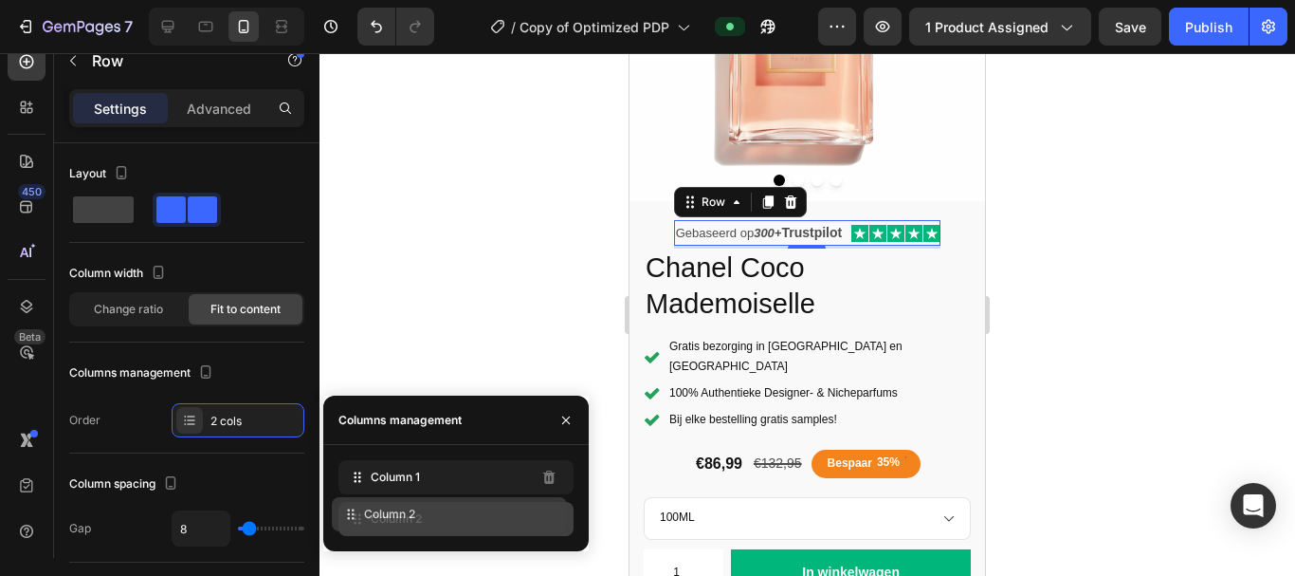
drag, startPoint x: 421, startPoint y: 474, endPoint x: 414, endPoint y: 511, distance: 37.6
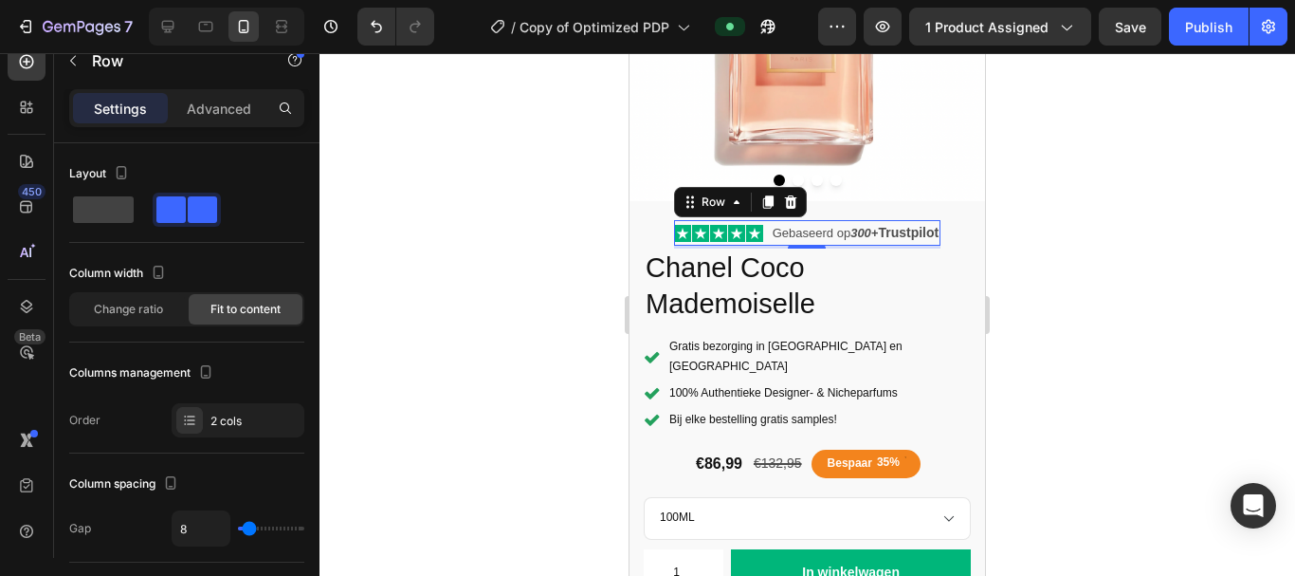
click at [489, 342] on div at bounding box center [808, 314] width 976 height 522
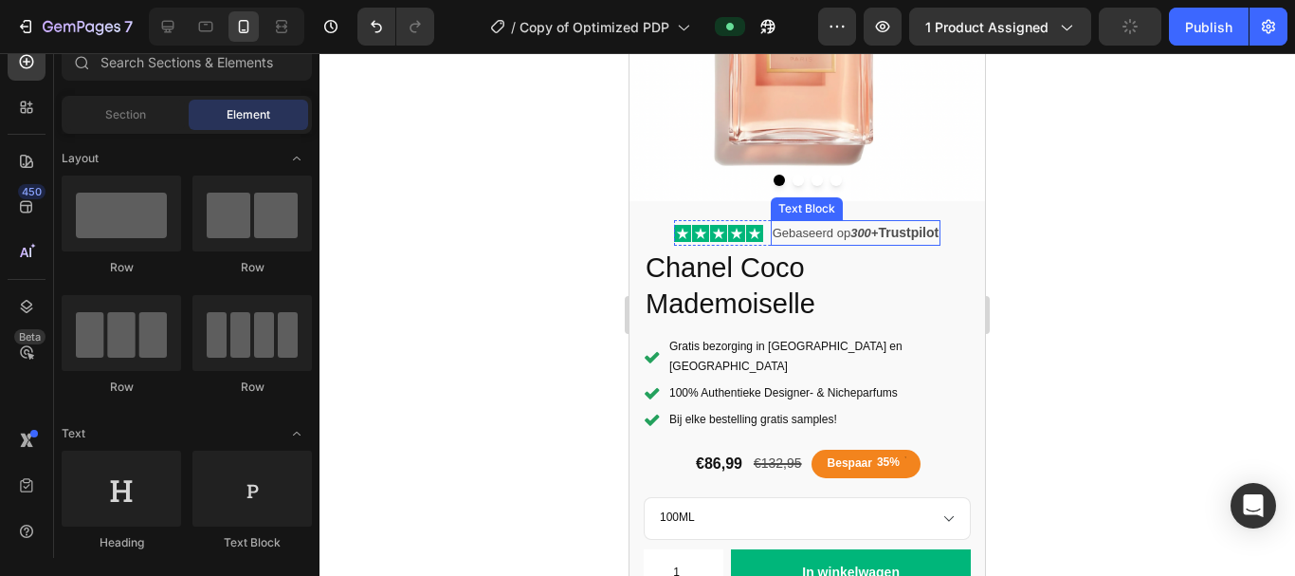
click at [929, 225] on strong "Trustpilot" at bounding box center [908, 232] width 61 height 15
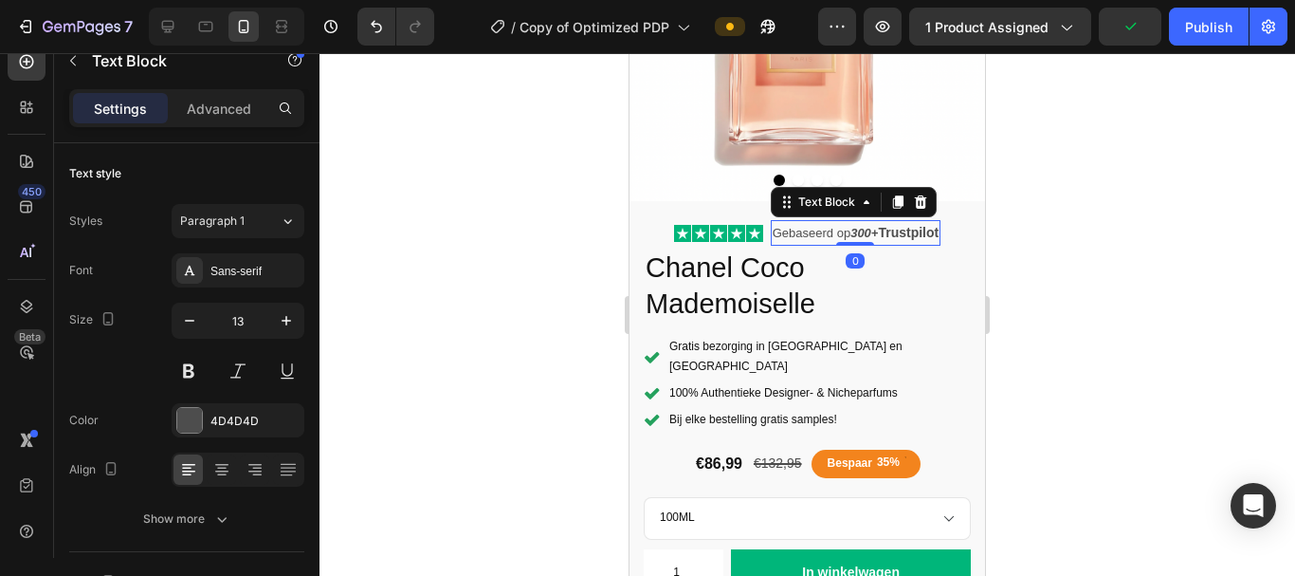
click at [933, 225] on strong "Trustpilot" at bounding box center [908, 232] width 61 height 15
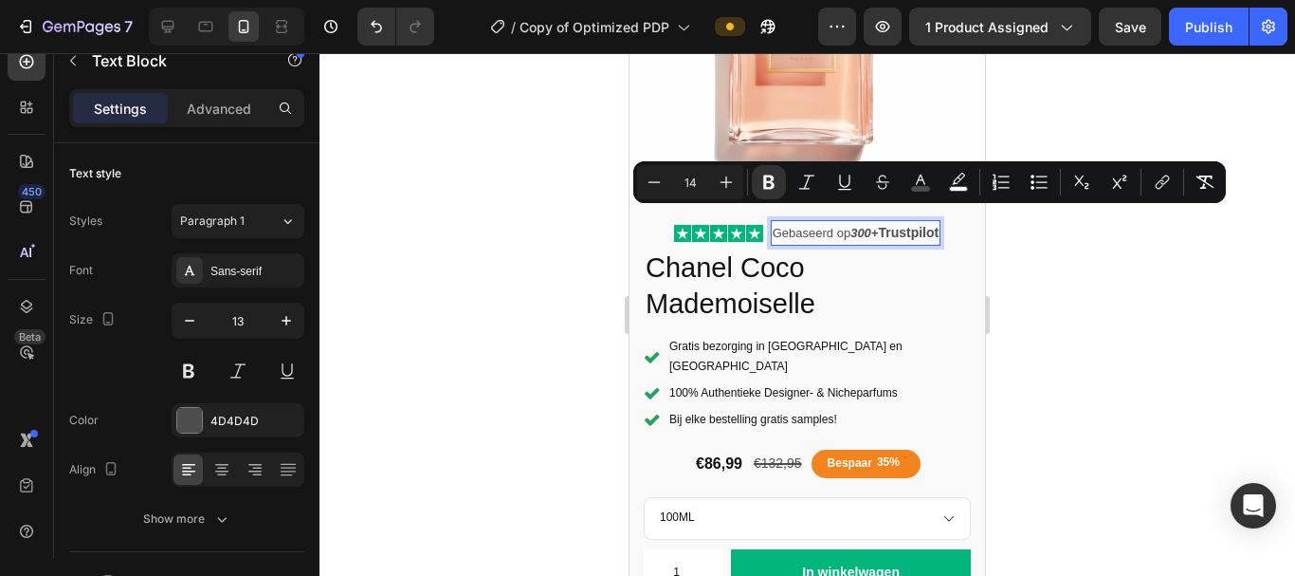
click at [933, 225] on strong "Trustpilot" at bounding box center [908, 232] width 61 height 15
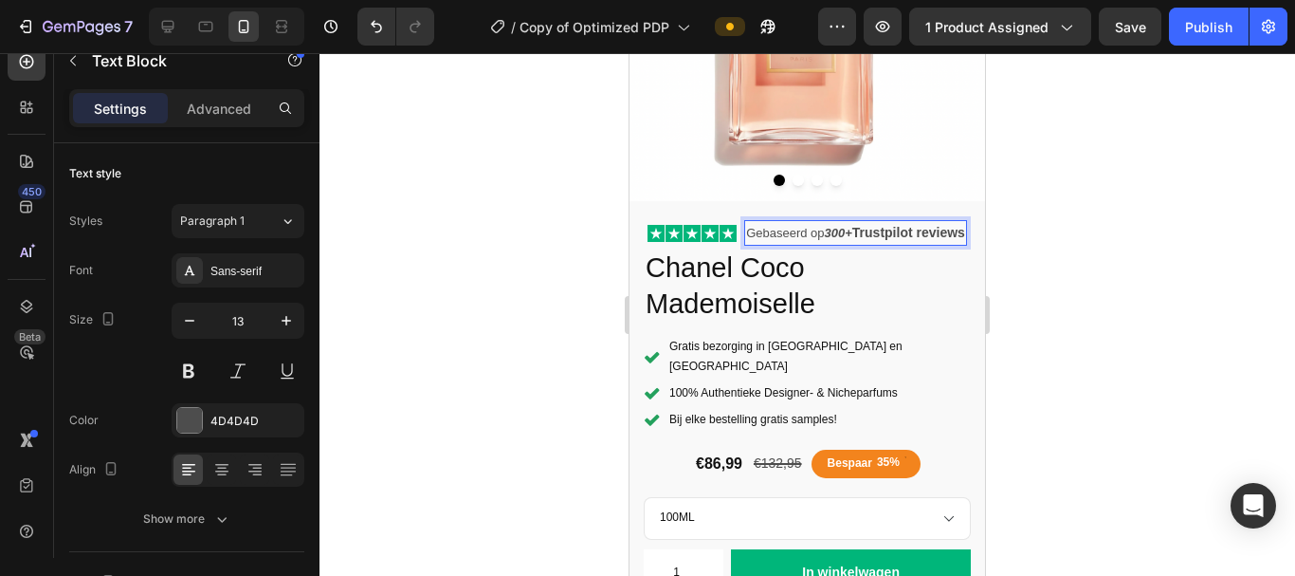
click at [852, 236] on p "Gebaseerd op 300+ Trustpilot reviews" at bounding box center [855, 233] width 219 height 22
click at [559, 267] on div at bounding box center [808, 314] width 976 height 522
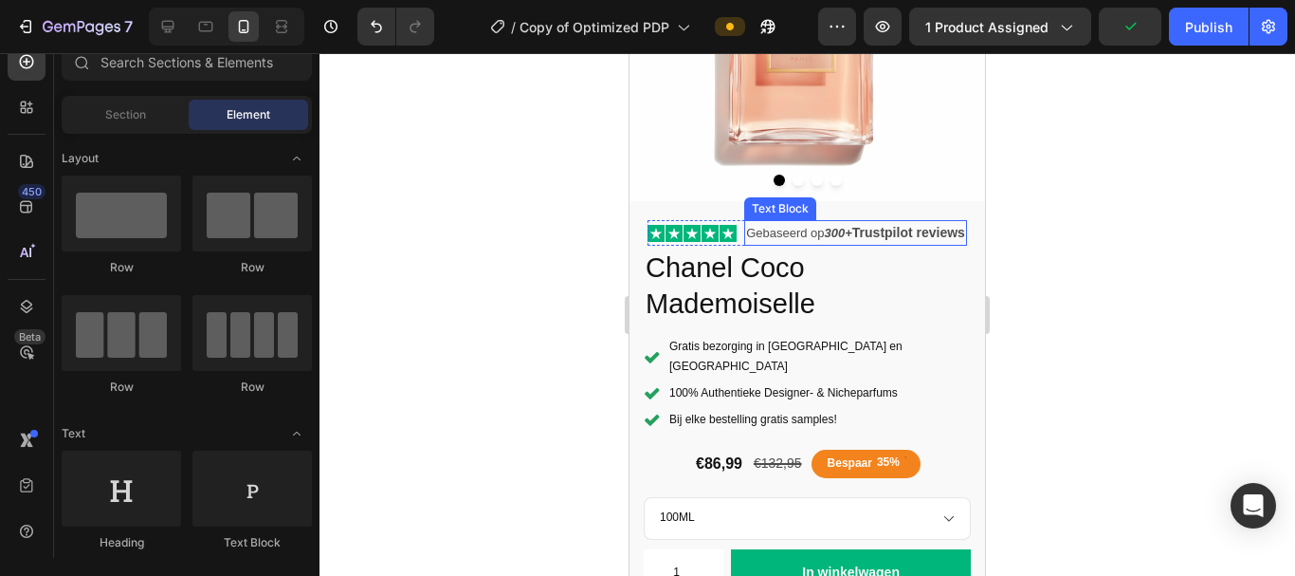
click at [746, 244] on p "Gebaseerd op 300+ Trustpilot reviews" at bounding box center [855, 233] width 219 height 22
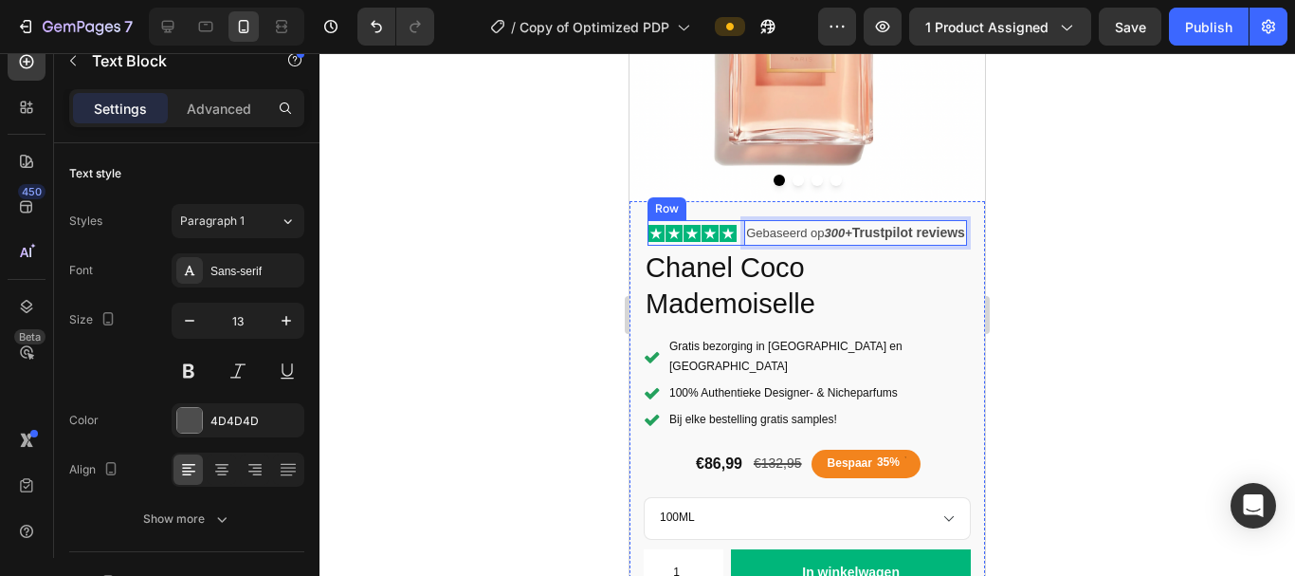
click at [724, 246] on div "Icon Icon Icon Icon Icon Icon List" at bounding box center [692, 233] width 89 height 26
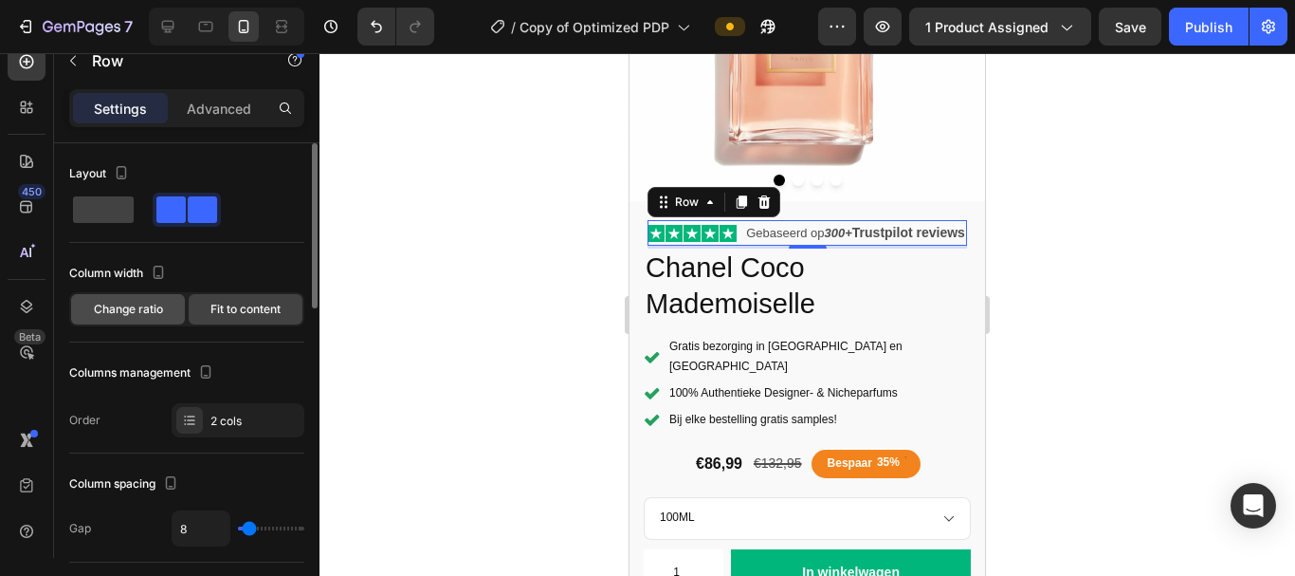
click at [137, 321] on div "Change ratio" at bounding box center [128, 309] width 114 height 30
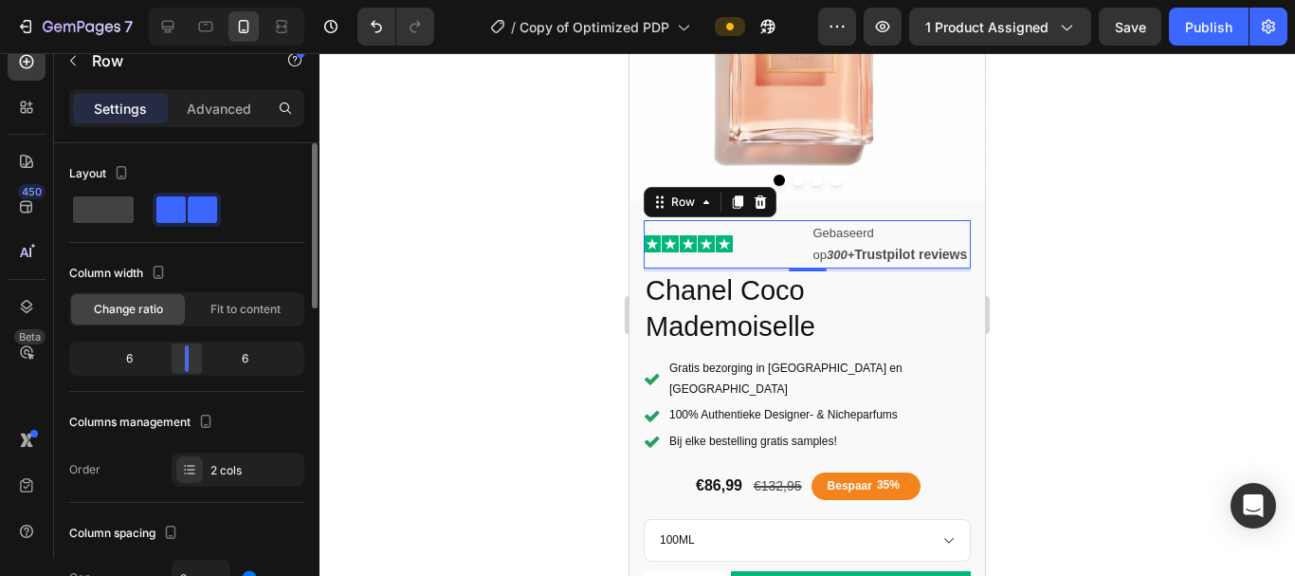
click at [183, 352] on div at bounding box center [187, 358] width 34 height 27
click at [243, 314] on span "Fit to content" at bounding box center [246, 309] width 70 height 17
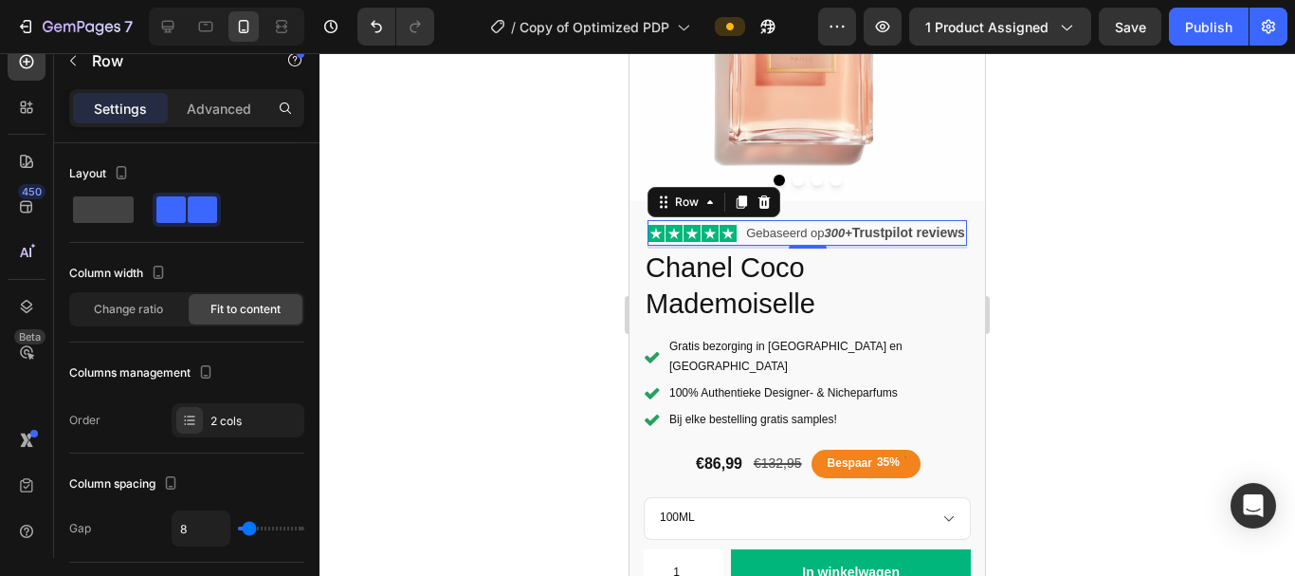
click at [479, 223] on div at bounding box center [808, 314] width 976 height 522
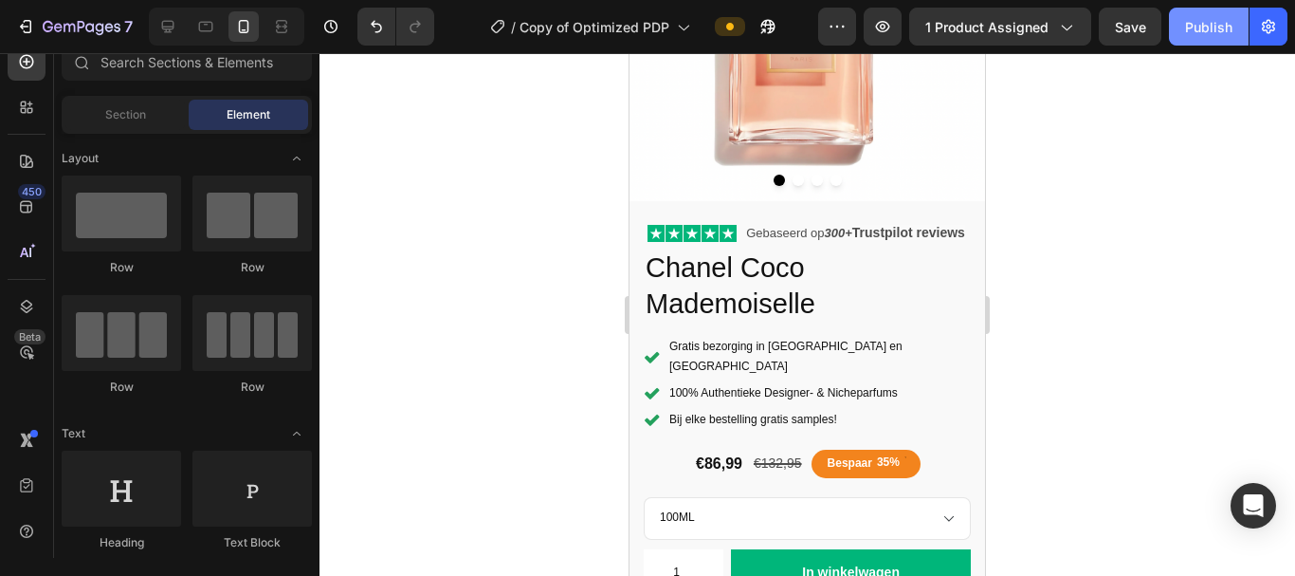
click at [1205, 27] on div "Publish" at bounding box center [1208, 27] width 47 height 20
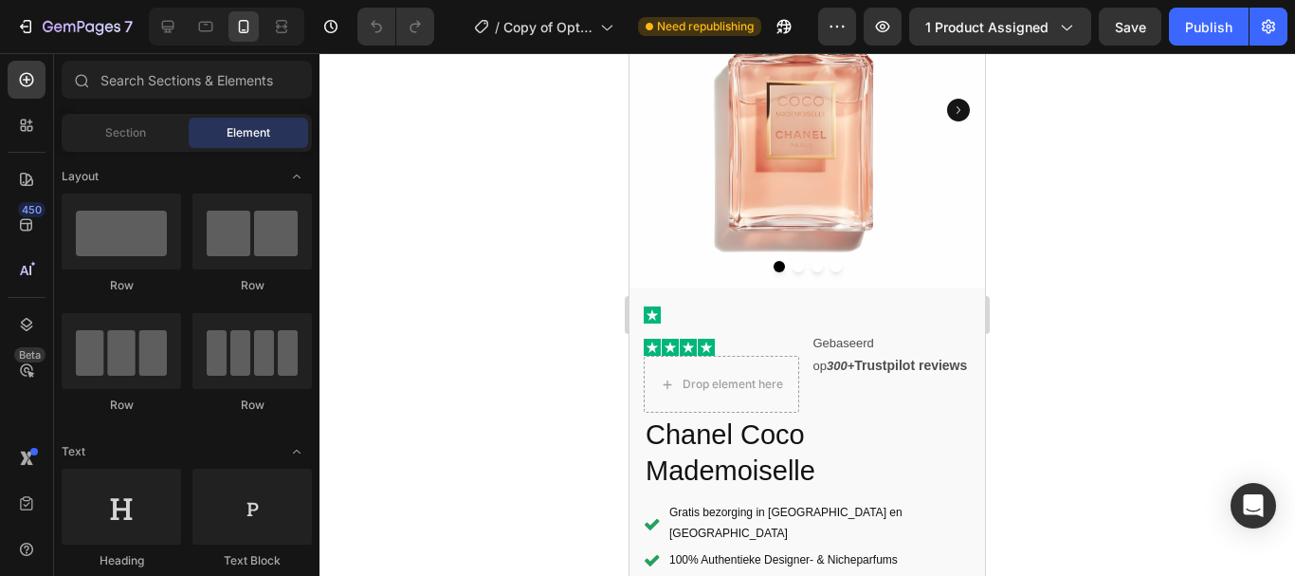
scroll to position [229, 0]
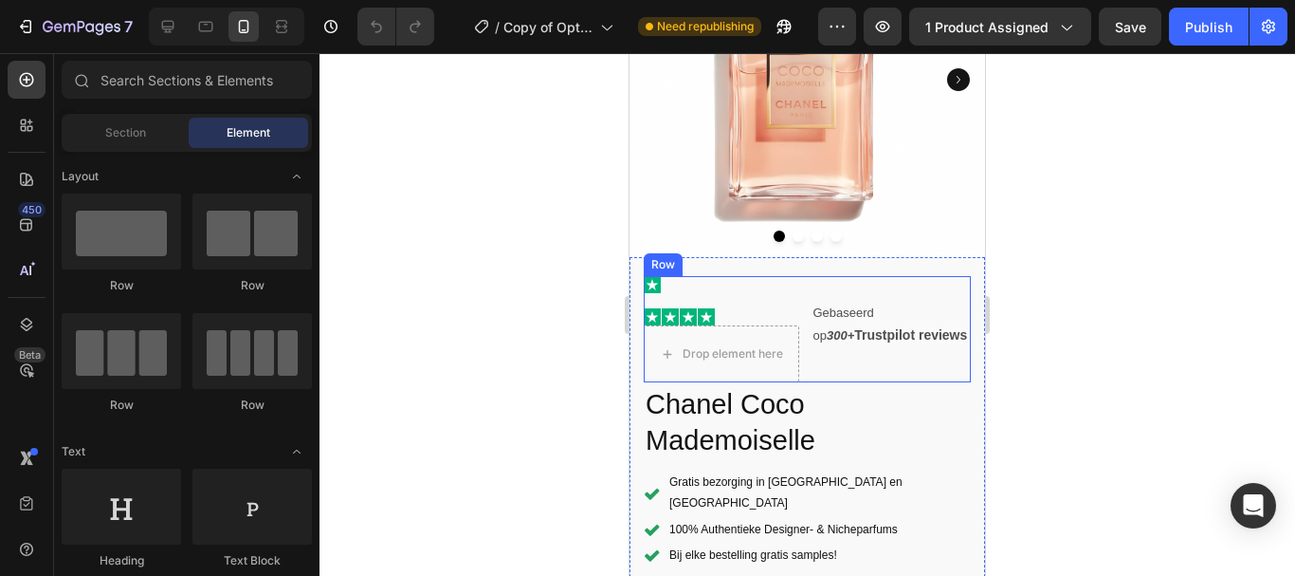
click at [862, 355] on div "Gebaseerd op 300+ Trustpilot reviews Text Block" at bounding box center [892, 329] width 160 height 106
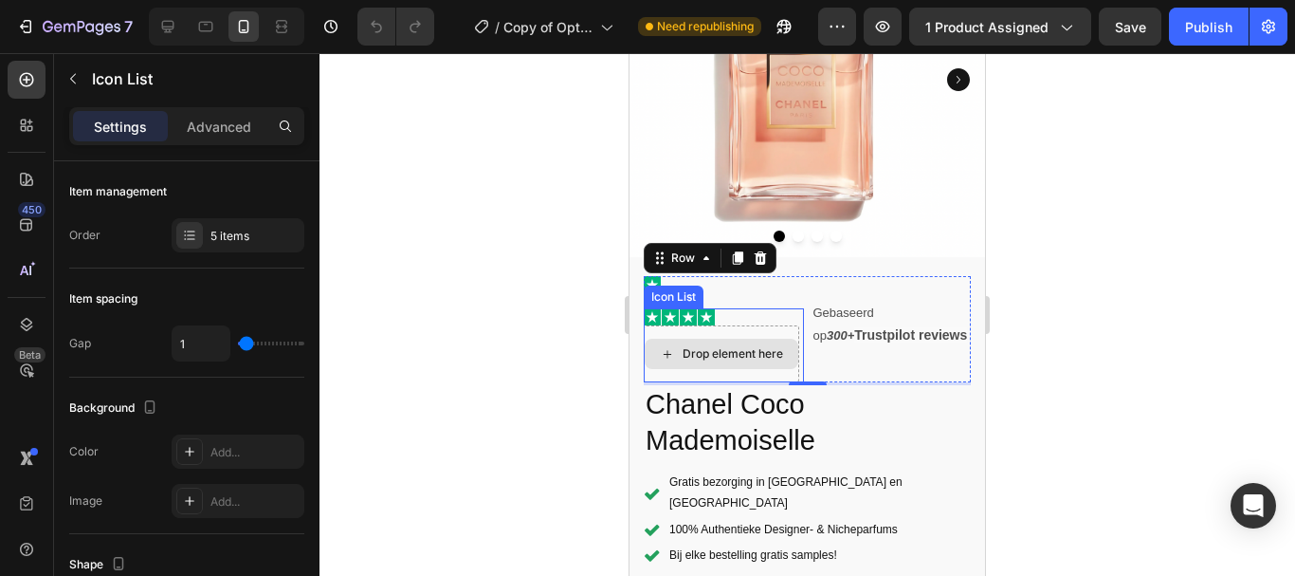
click at [785, 325] on div "Drop element here" at bounding box center [722, 353] width 156 height 57
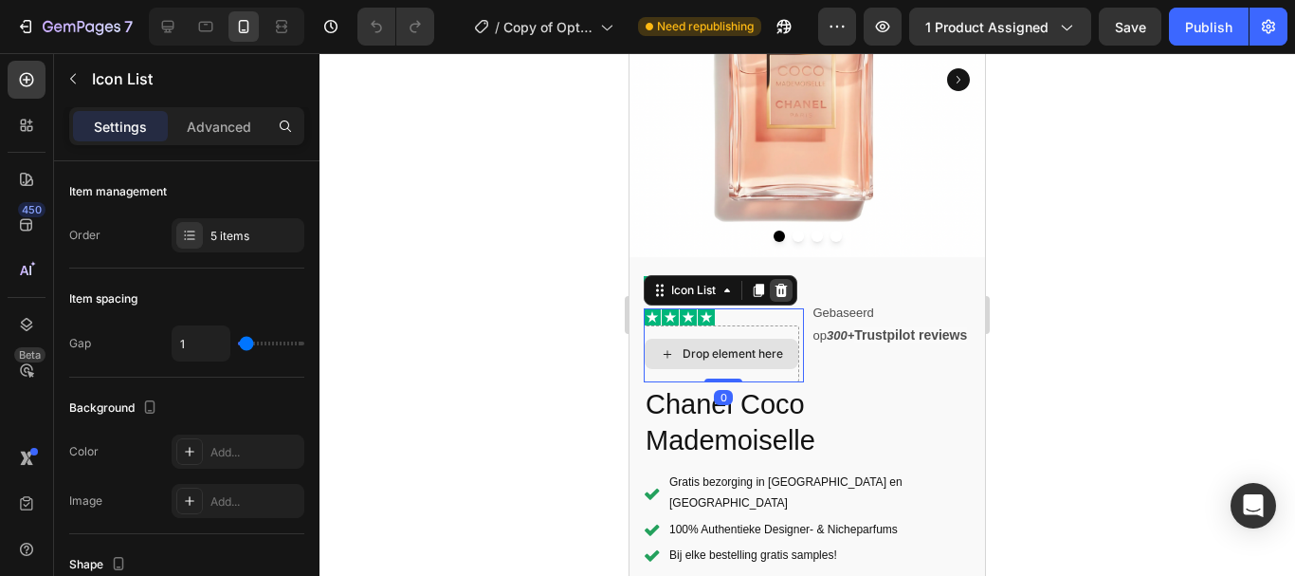
click at [788, 283] on icon at bounding box center [781, 290] width 15 height 15
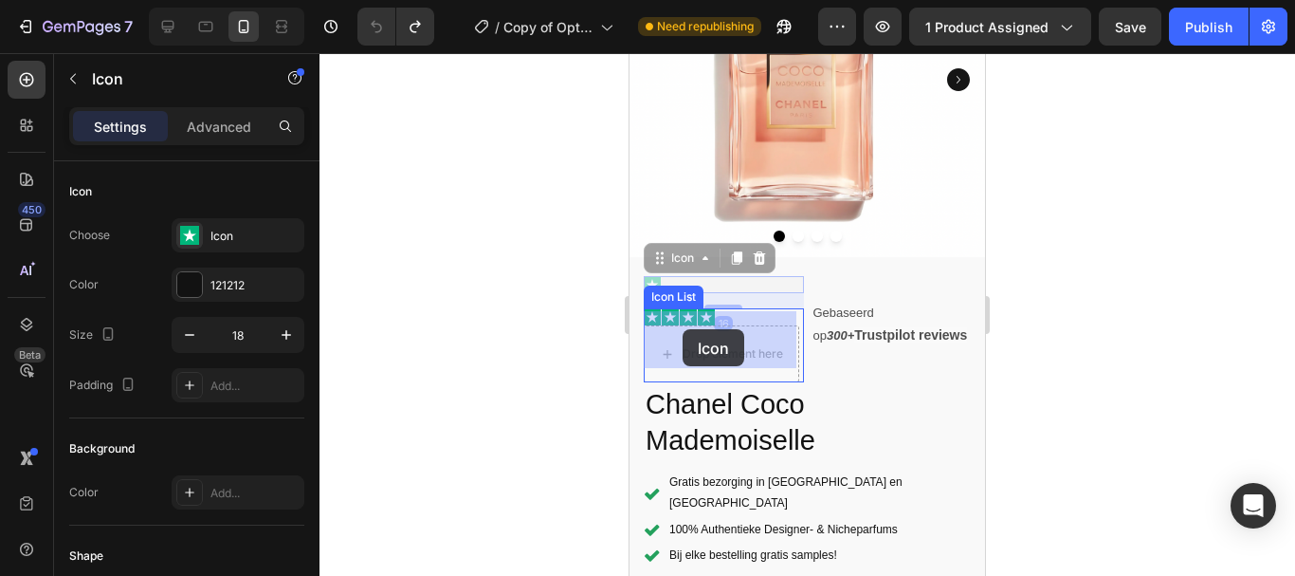
drag, startPoint x: 652, startPoint y: 268, endPoint x: 684, endPoint y: 329, distance: 68.3
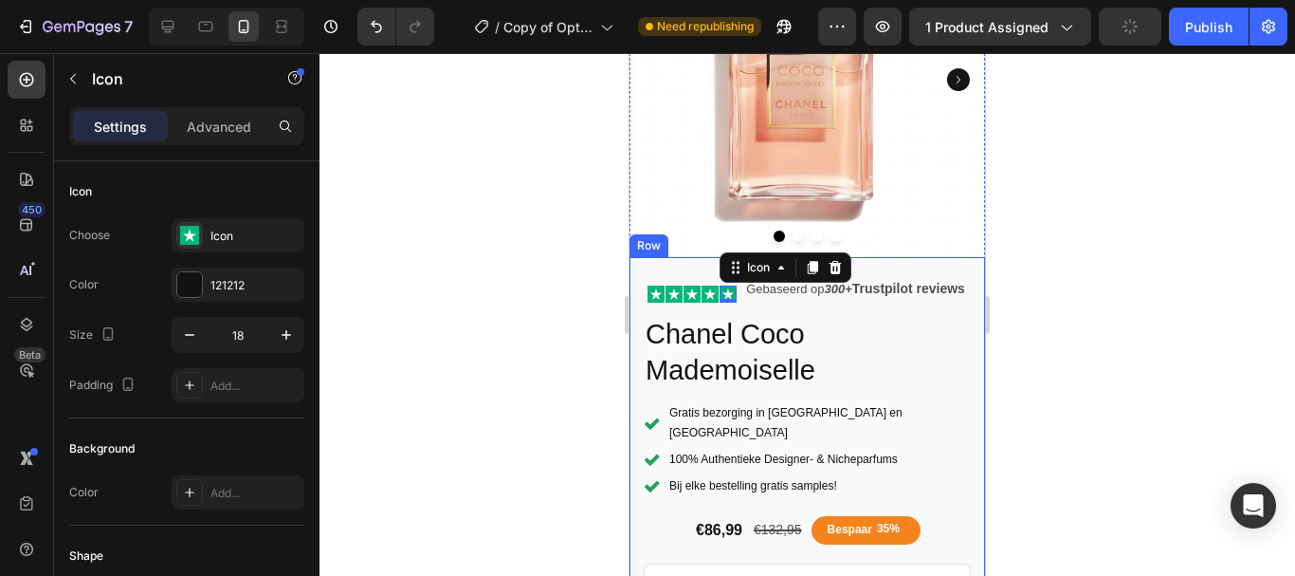
click at [476, 264] on div at bounding box center [808, 314] width 976 height 522
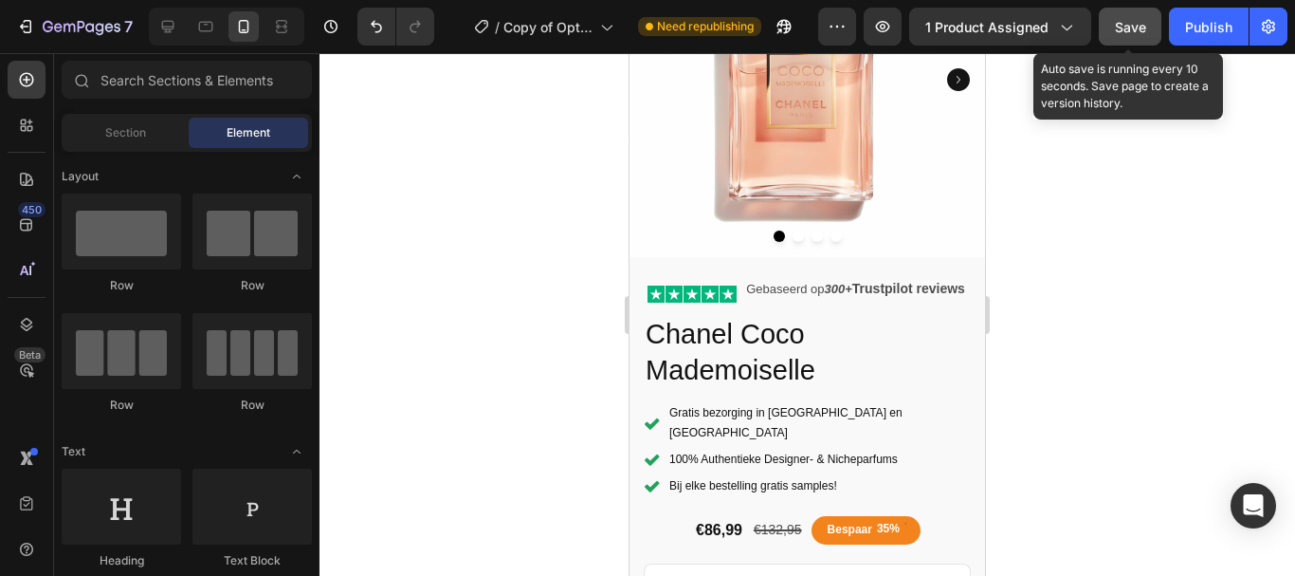
click at [1119, 25] on span "Save" at bounding box center [1130, 27] width 31 height 16
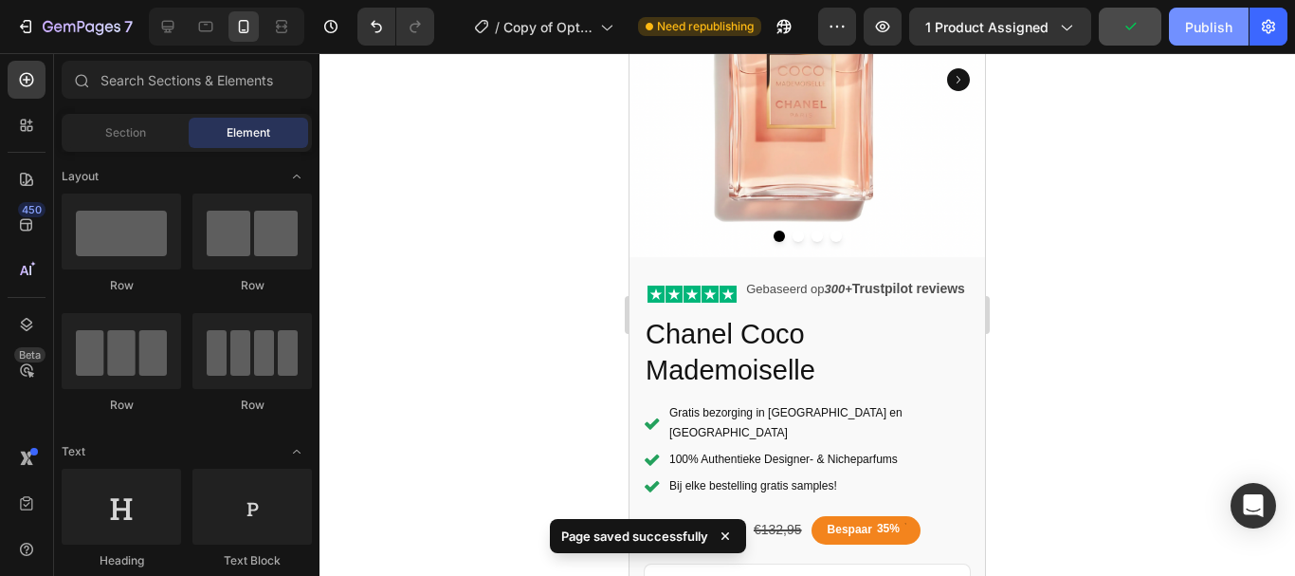
click at [1192, 25] on div "Publish" at bounding box center [1208, 27] width 47 height 20
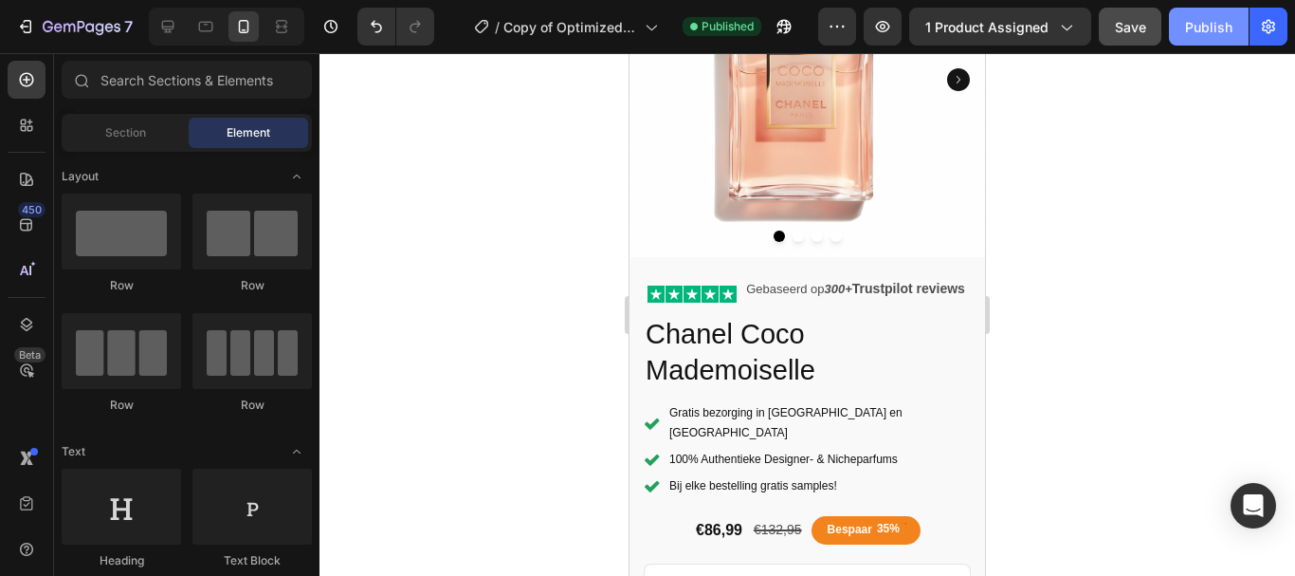
click at [1178, 35] on button "Publish" at bounding box center [1209, 27] width 80 height 38
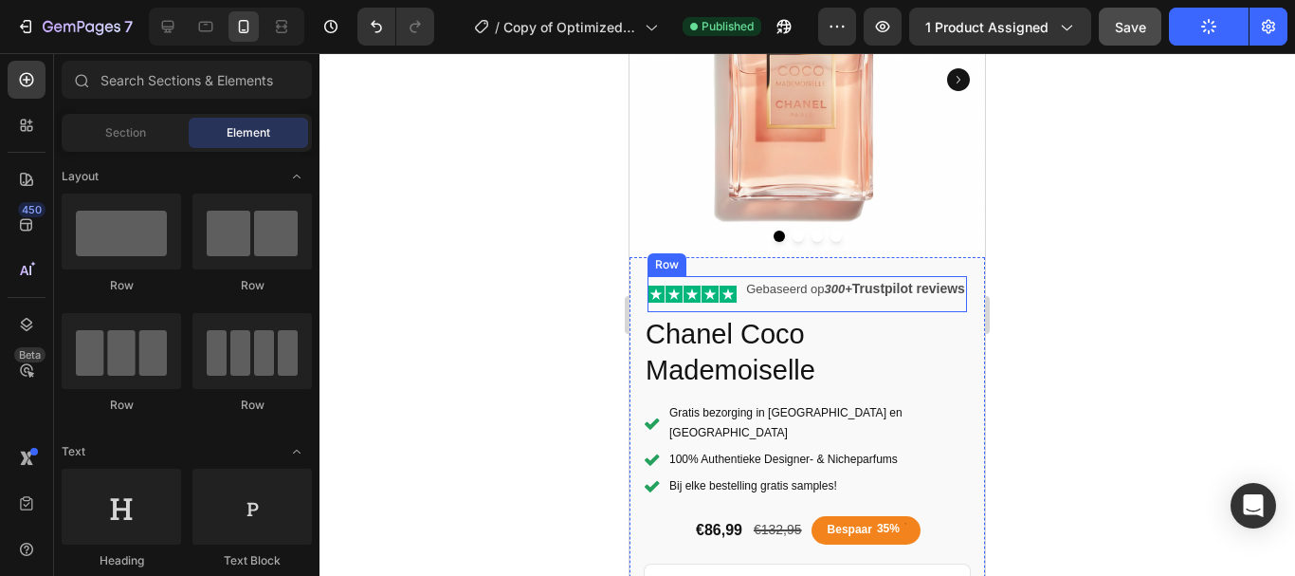
click at [744, 312] on div "Gebaseerd op 300+ Trustpilot reviews Text Block" at bounding box center [855, 294] width 223 height 36
